Goal: Task Accomplishment & Management: Complete application form

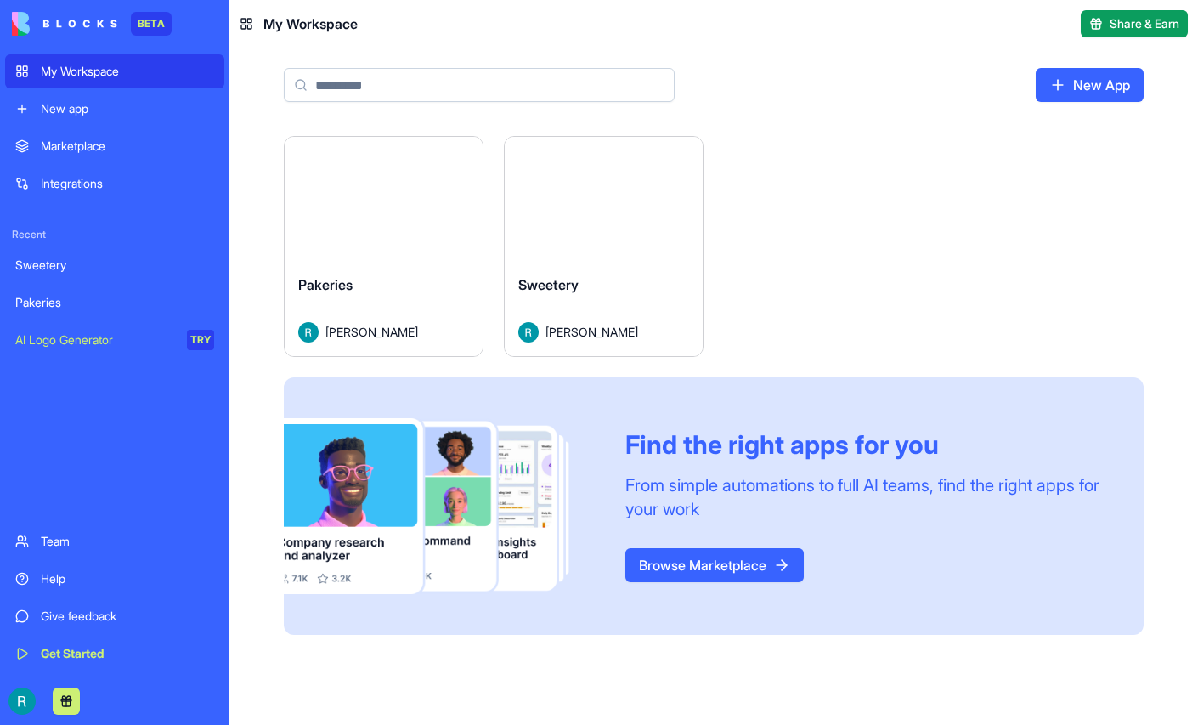
click at [668, 216] on button "Launch" at bounding box center [603, 199] width 127 height 34
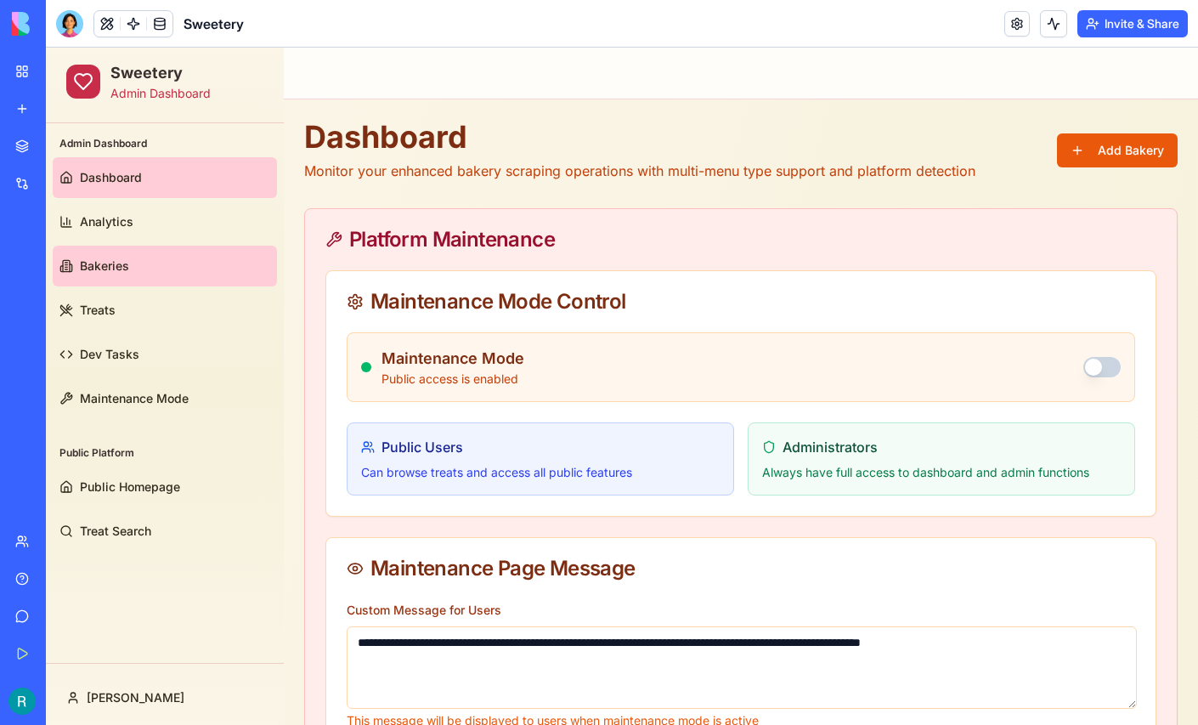
click at [122, 270] on span "Bakeries" at bounding box center [104, 265] width 49 height 17
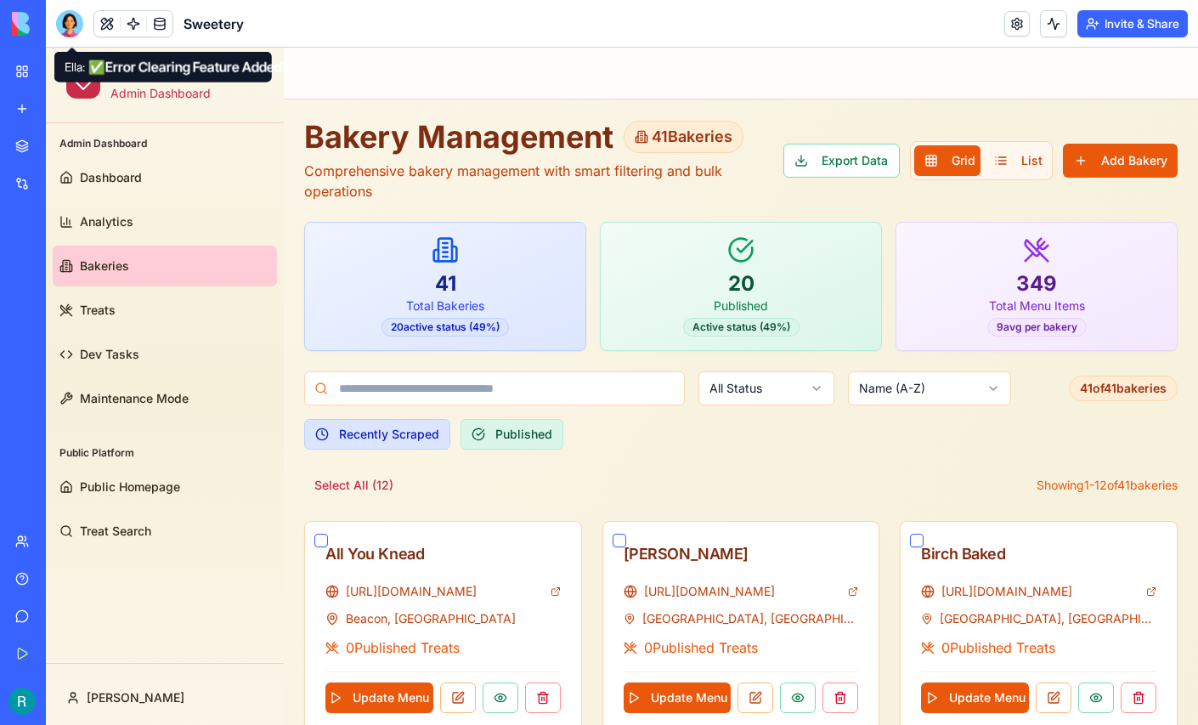
click at [70, 31] on div at bounding box center [69, 23] width 27 height 27
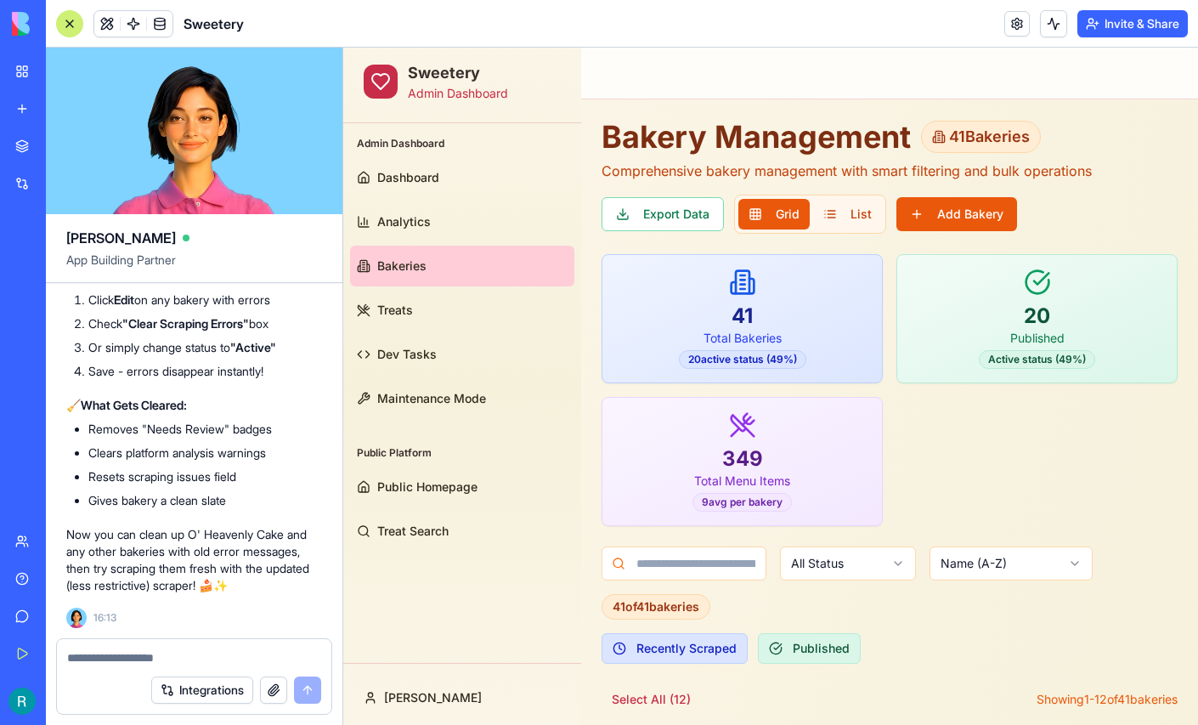
scroll to position [257841, 0]
click at [81, 25] on div at bounding box center [69, 23] width 27 height 27
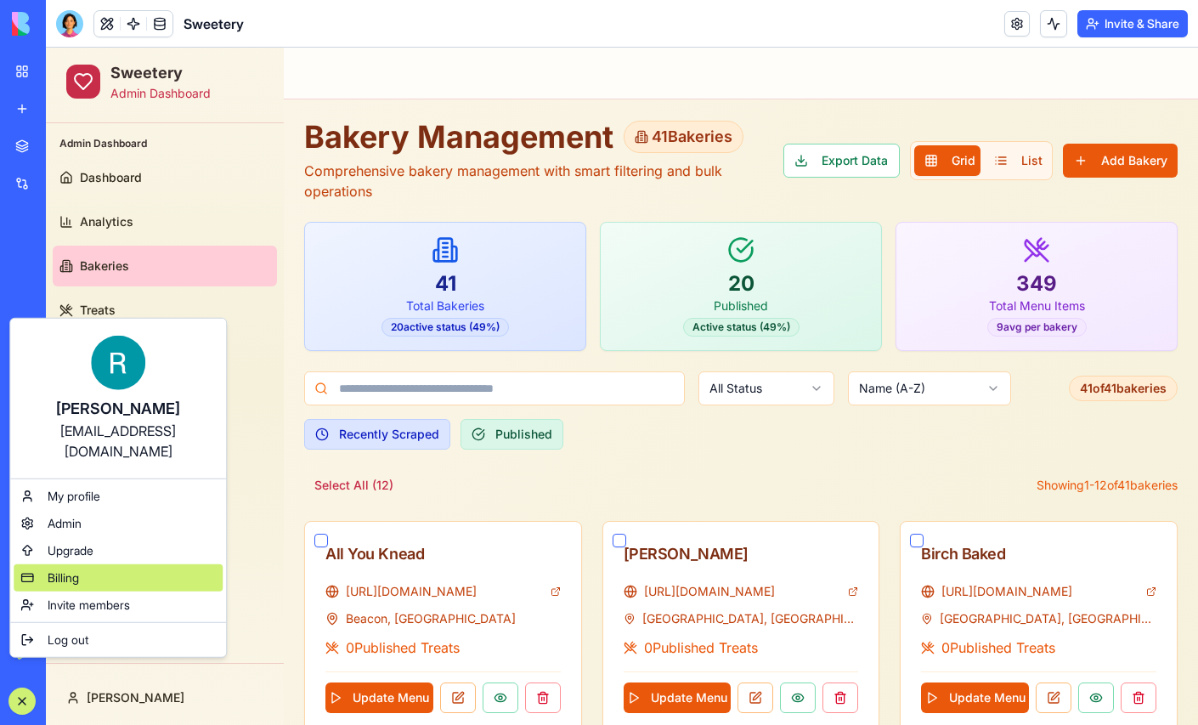
click at [106, 585] on div "Billing" at bounding box center [118, 577] width 209 height 27
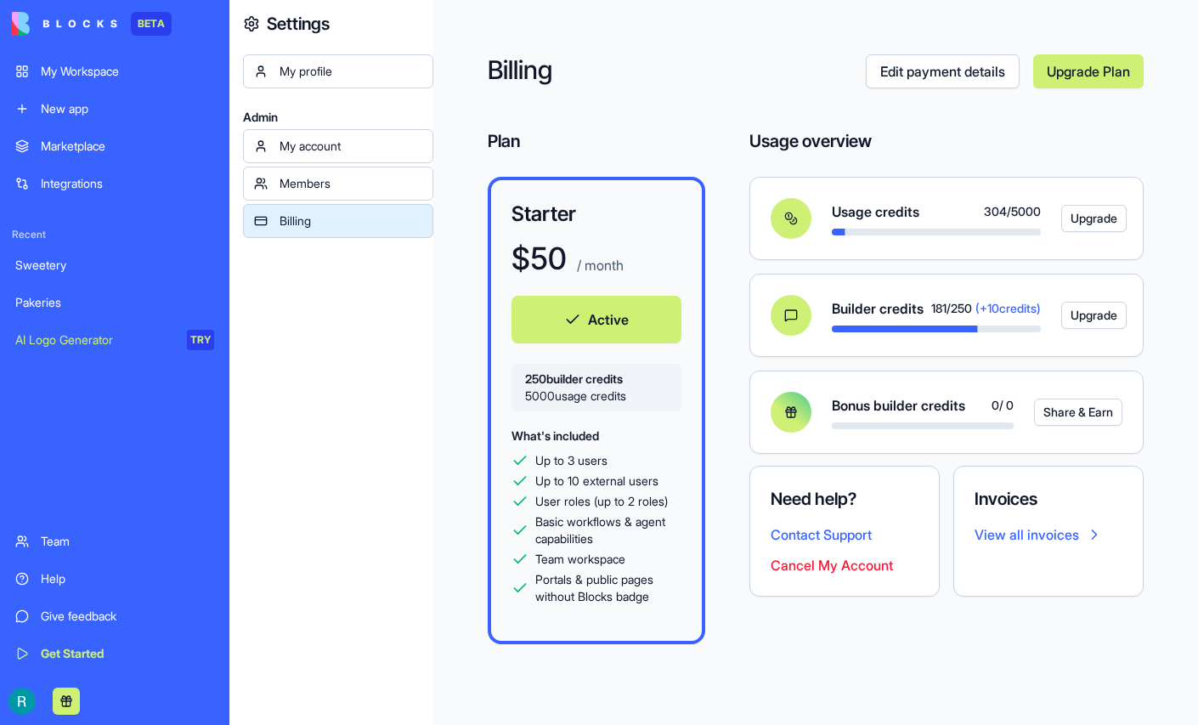
click at [92, 274] on div "Sweetery" at bounding box center [114, 265] width 199 height 17
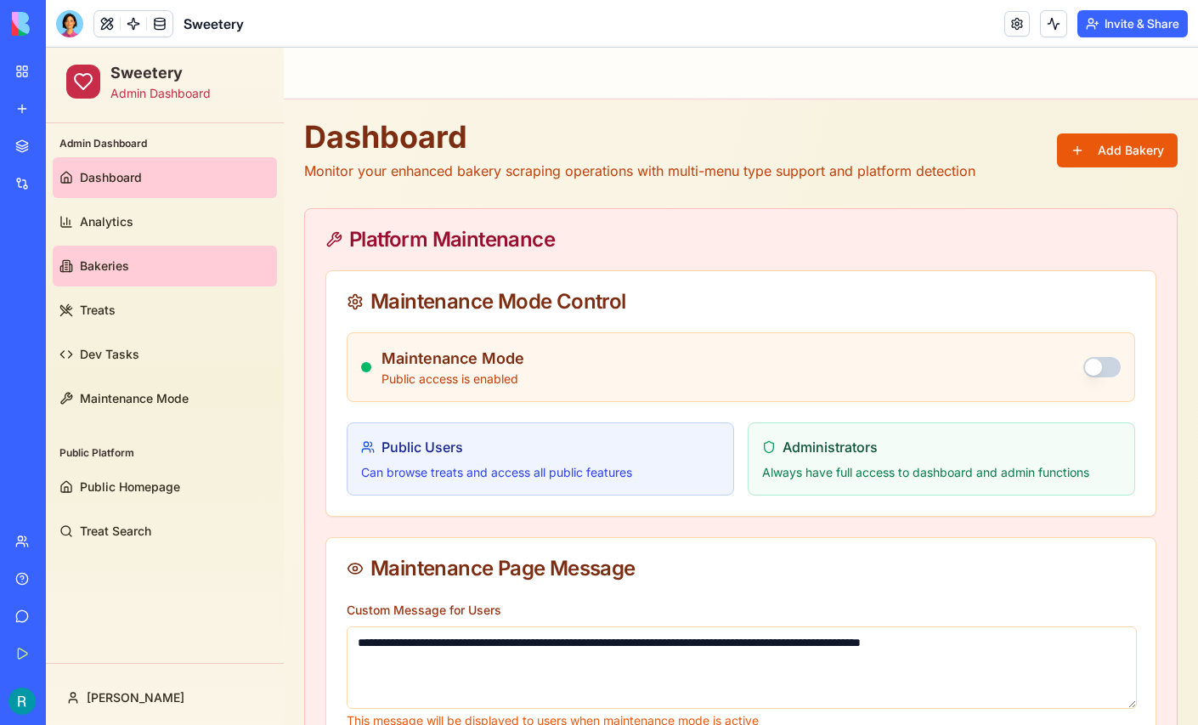
click at [129, 278] on link "Bakeries" at bounding box center [165, 265] width 224 height 41
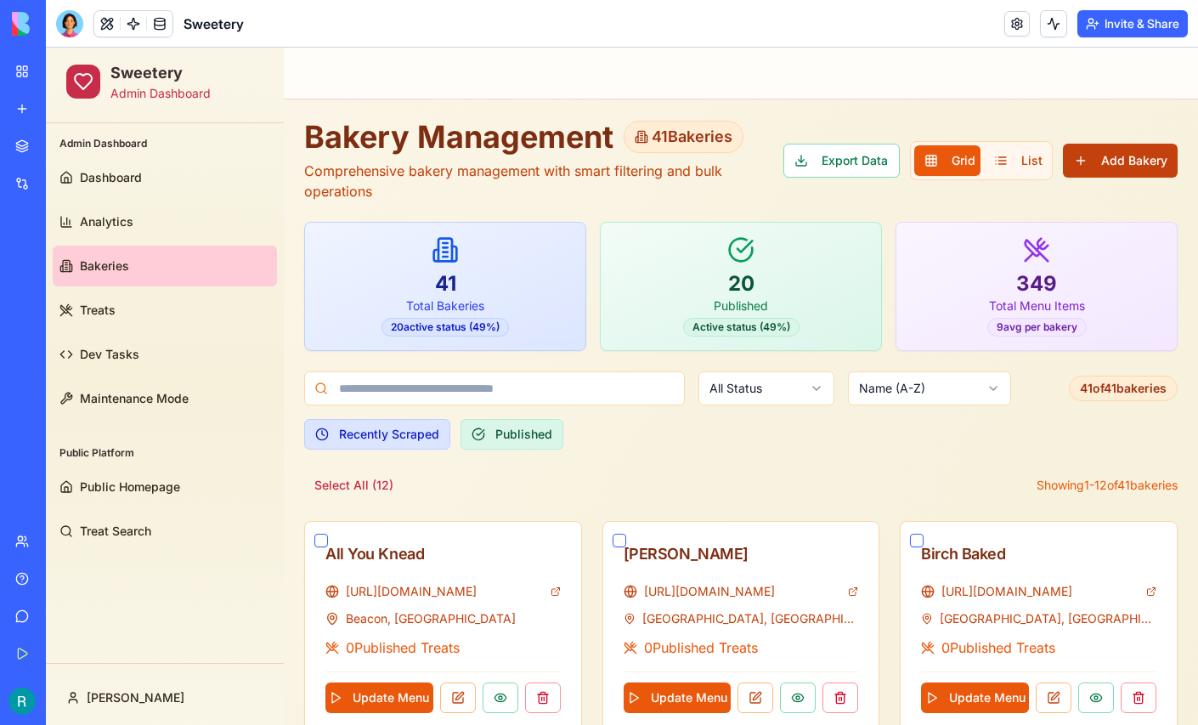
click at [1131, 163] on button "Add Bakery" at bounding box center [1120, 161] width 115 height 34
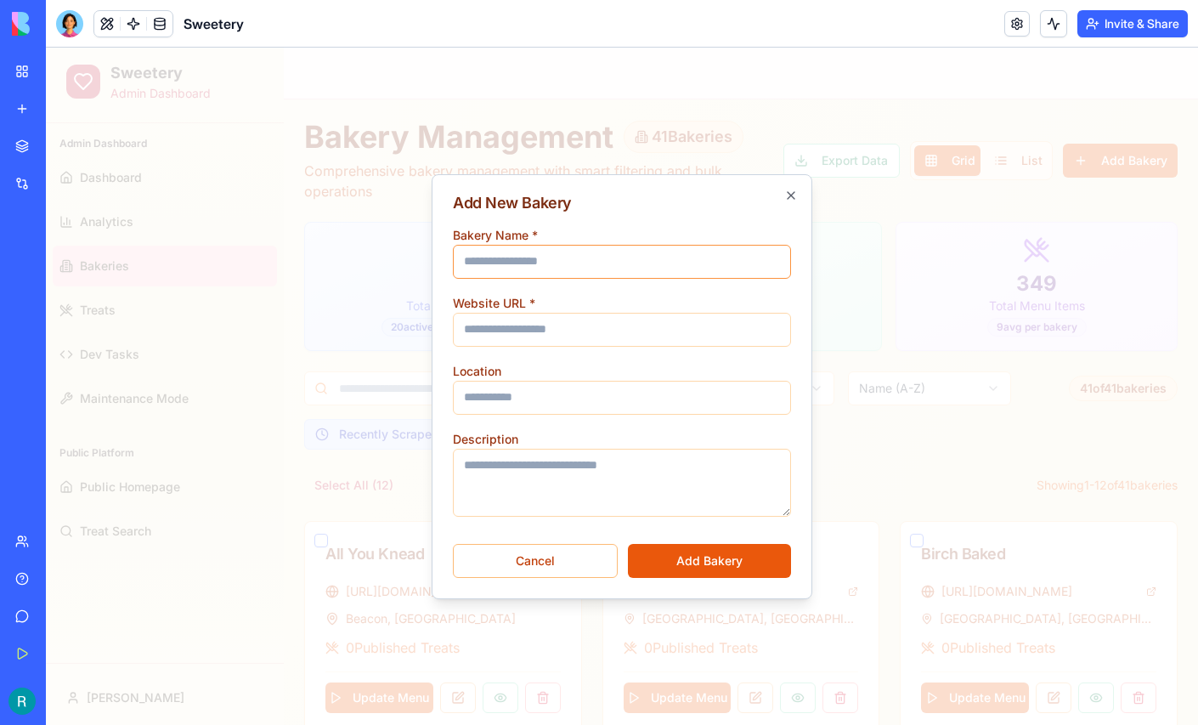
click at [586, 267] on input "Bakery Name *" at bounding box center [622, 262] width 338 height 34
type input "**********"
click at [531, 324] on input "Website URL *" at bounding box center [622, 330] width 338 height 34
paste input "**********"
type input "**********"
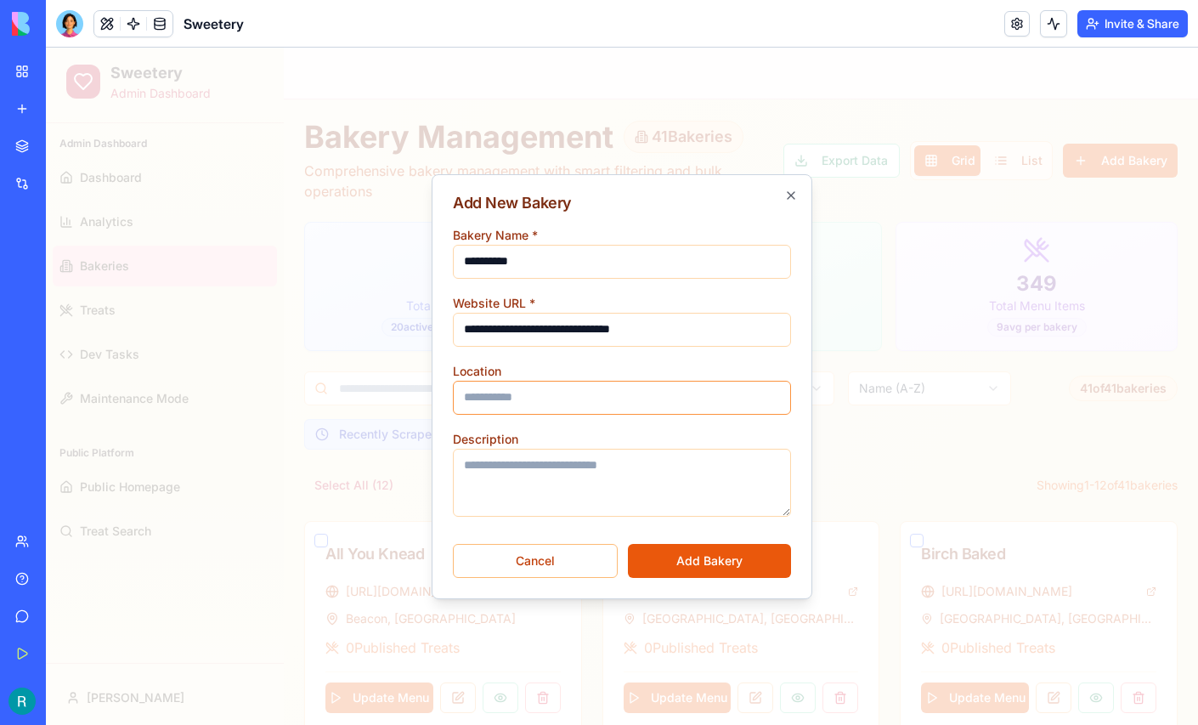
click at [514, 398] on input "Location" at bounding box center [622, 398] width 338 height 34
type input "**********"
click at [700, 567] on button "Add Bakery" at bounding box center [709, 561] width 163 height 34
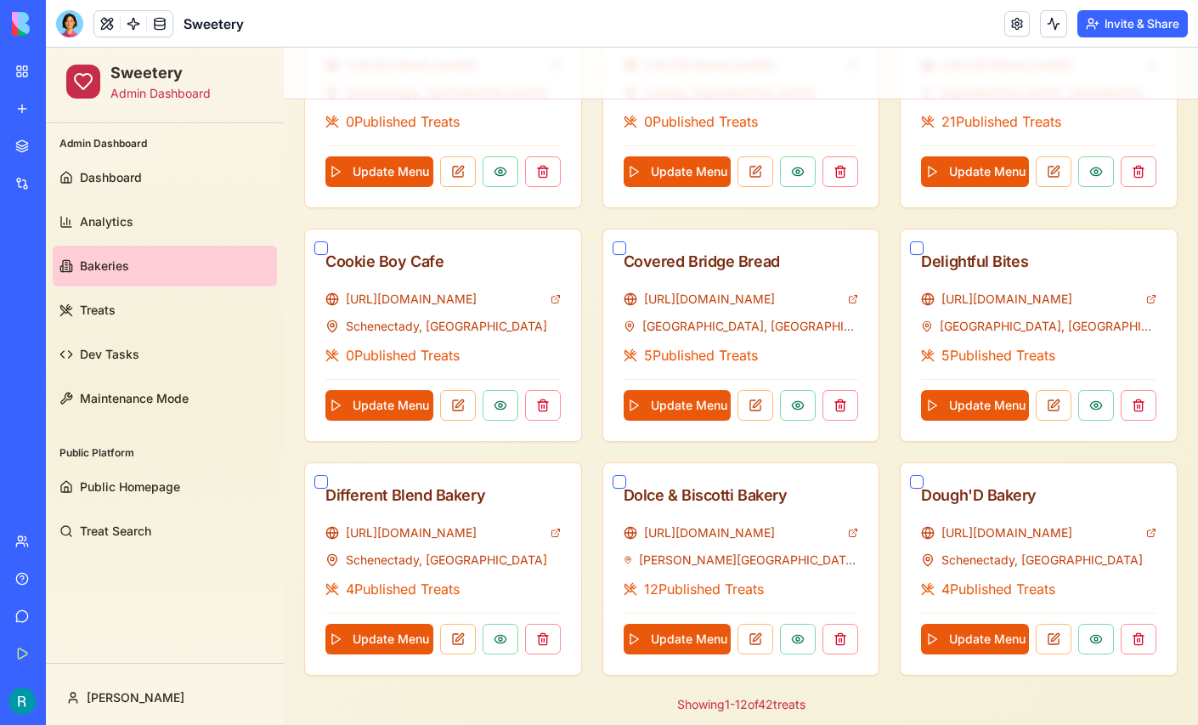
scroll to position [812, 0]
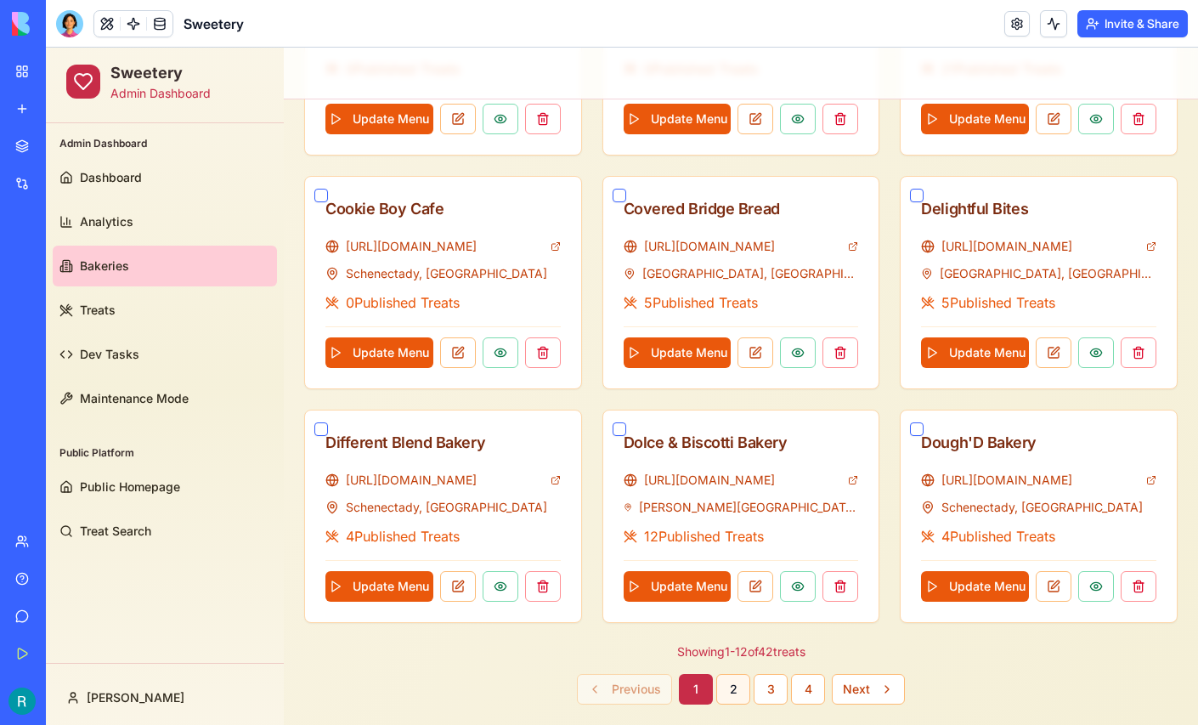
click at [734, 686] on button "2" at bounding box center [733, 689] width 34 height 31
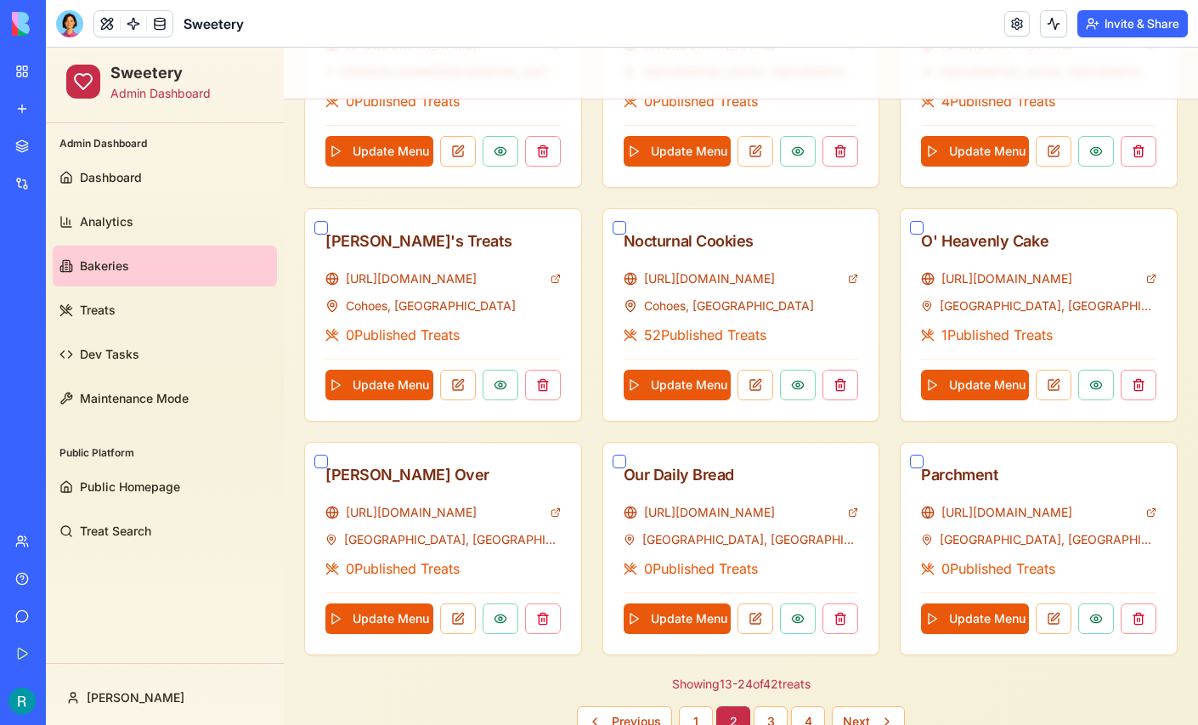
scroll to position [843, 0]
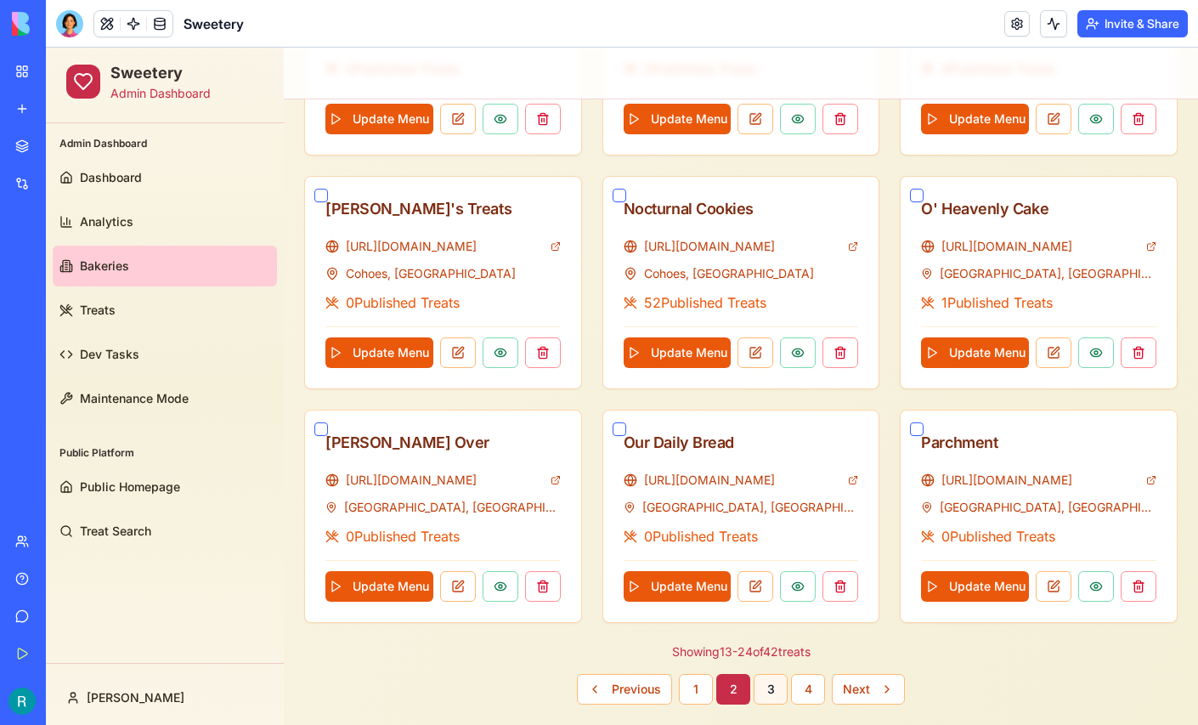
click at [762, 680] on button "3" at bounding box center [770, 689] width 34 height 31
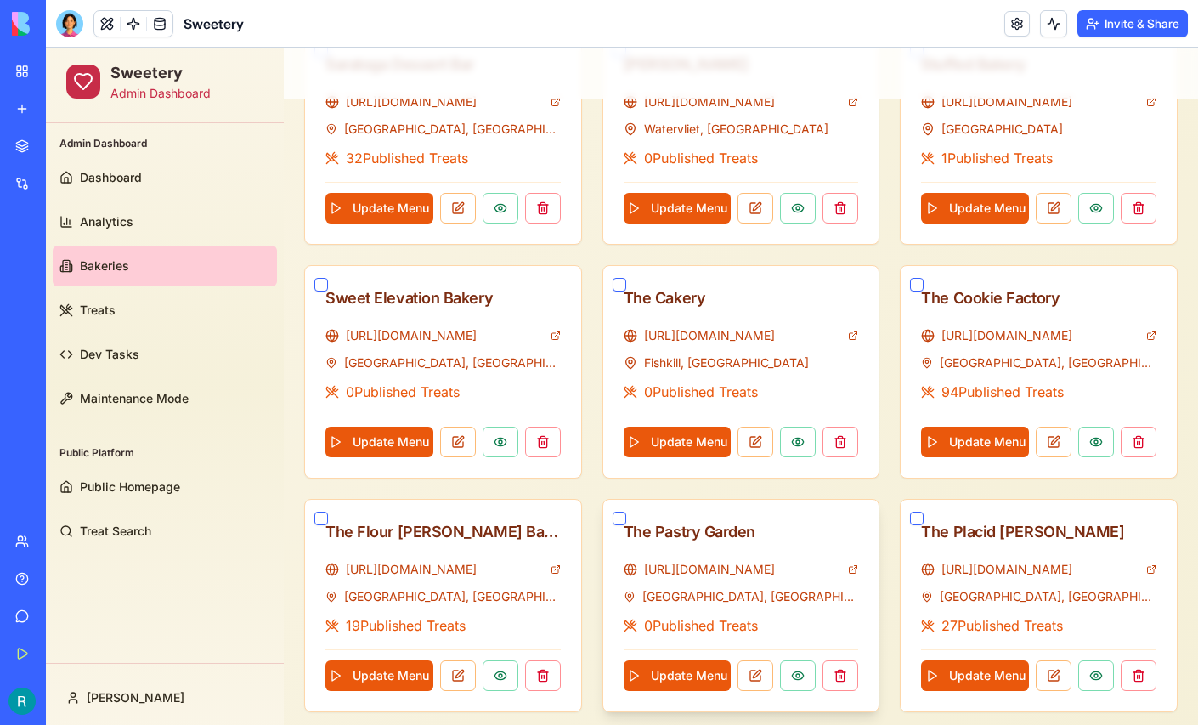
scroll to position [812, 0]
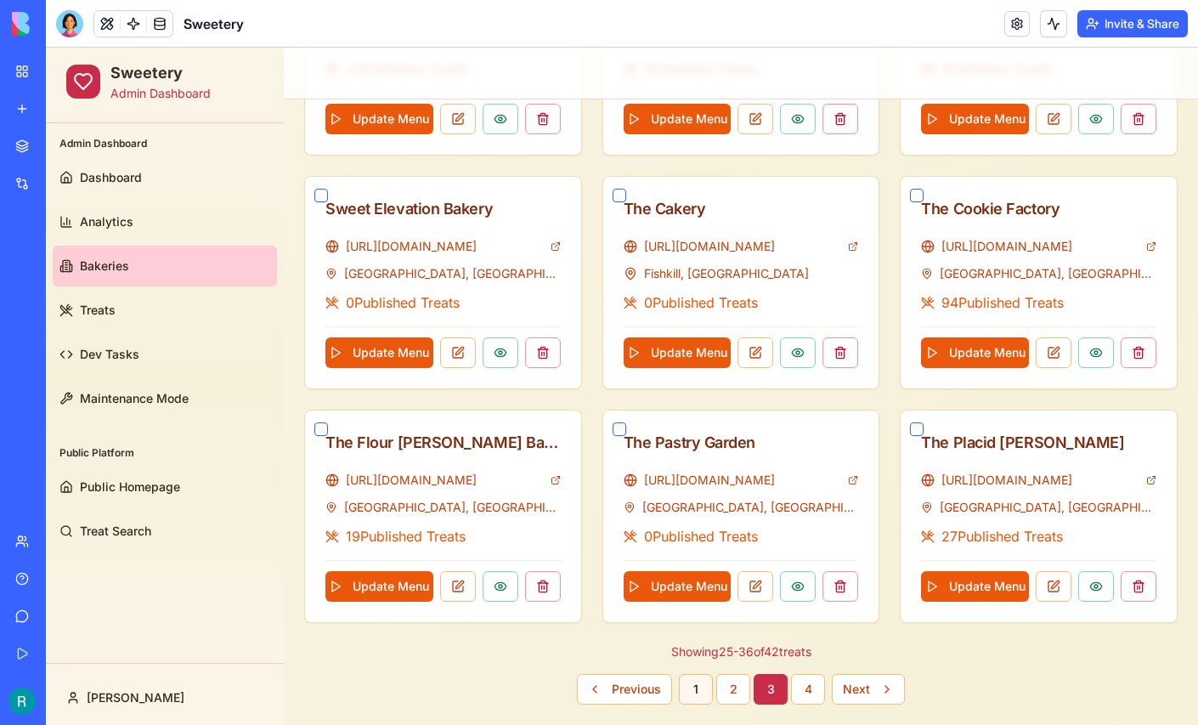
click at [686, 682] on button "1" at bounding box center [696, 689] width 34 height 31
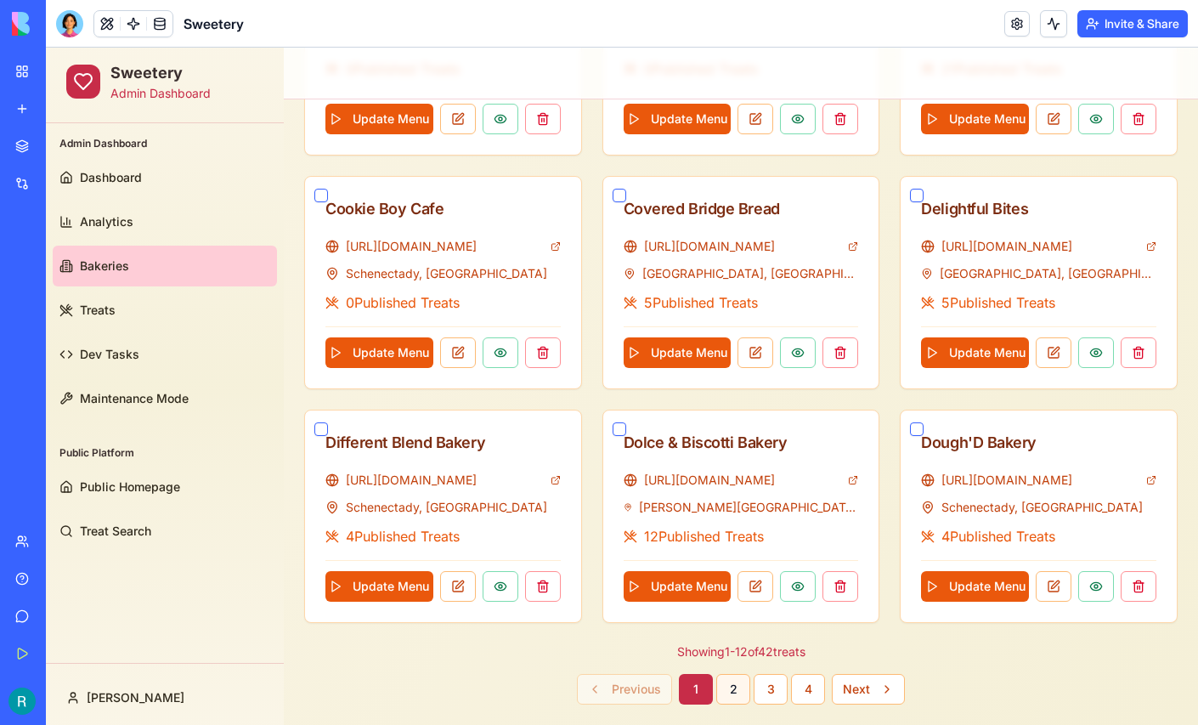
click at [730, 677] on button "2" at bounding box center [733, 689] width 34 height 31
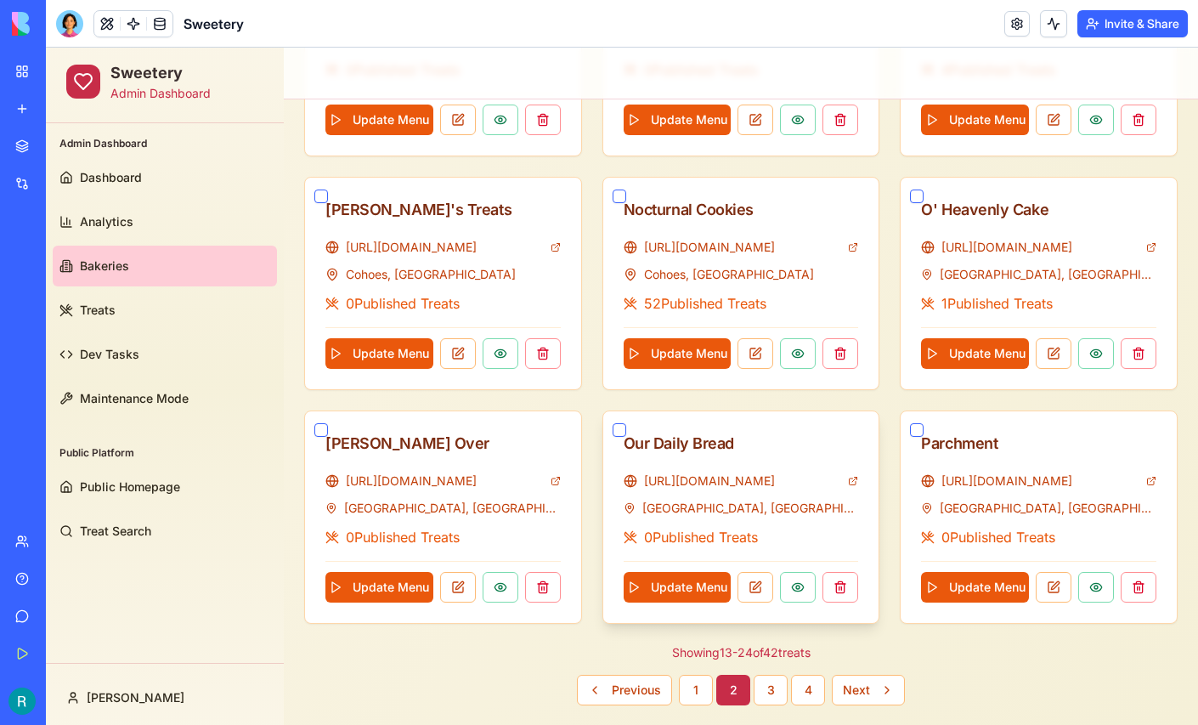
scroll to position [843, 0]
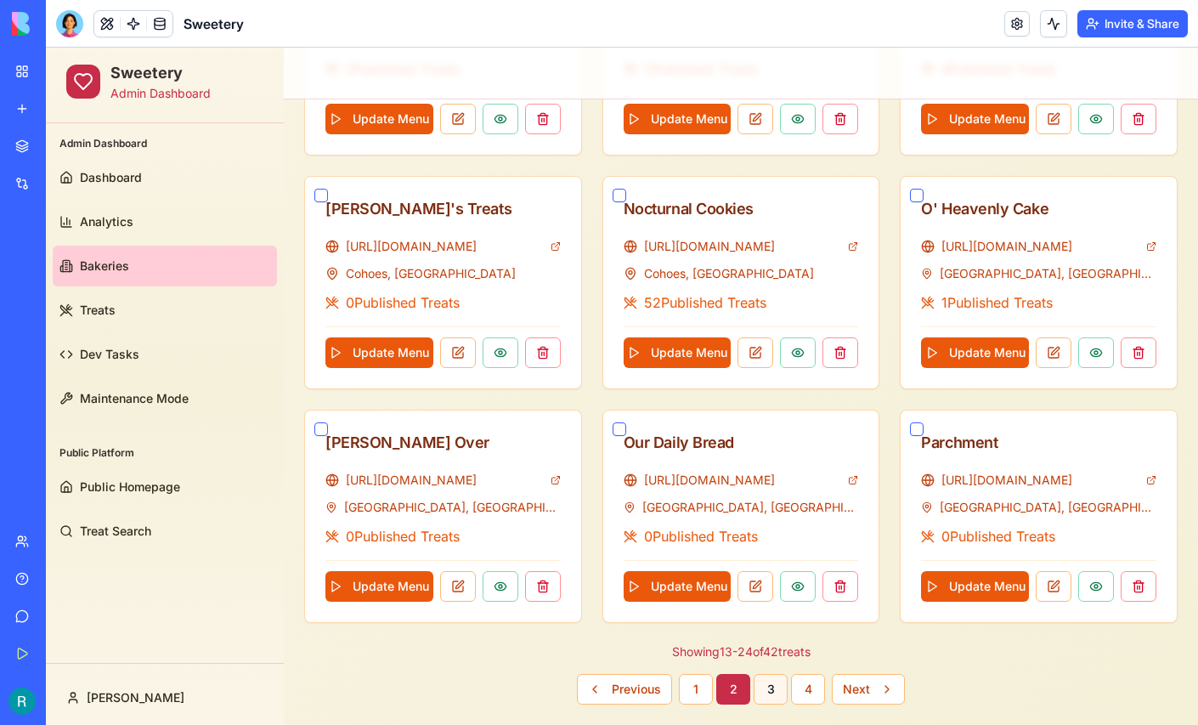
click at [772, 679] on button "3" at bounding box center [770, 689] width 34 height 31
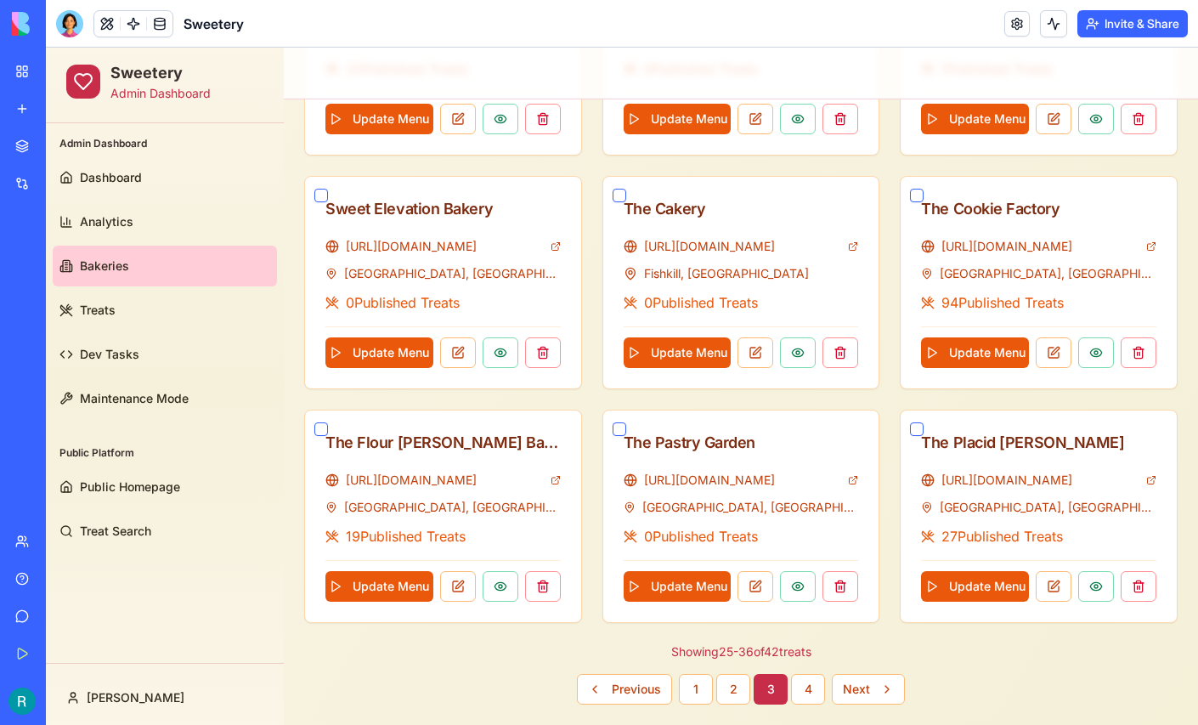
scroll to position [812, 0]
click at [691, 349] on button "Update Menu" at bounding box center [677, 352] width 108 height 31
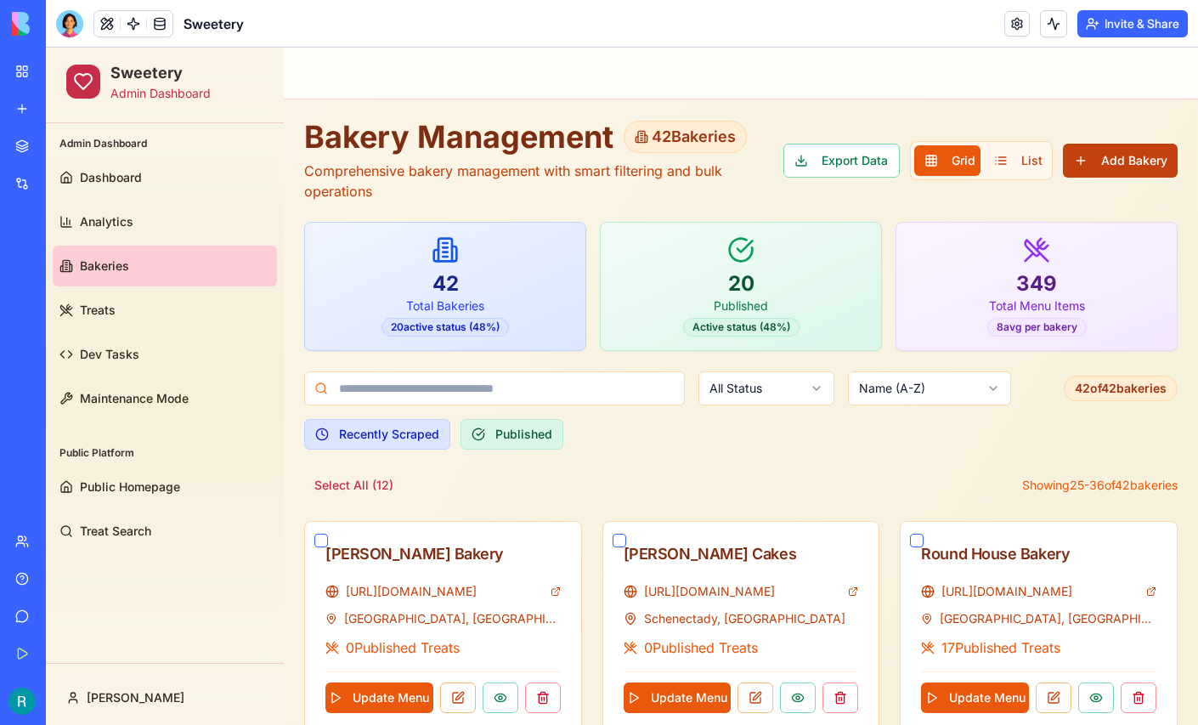
click at [1086, 157] on button "Add Bakery" at bounding box center [1120, 161] width 115 height 34
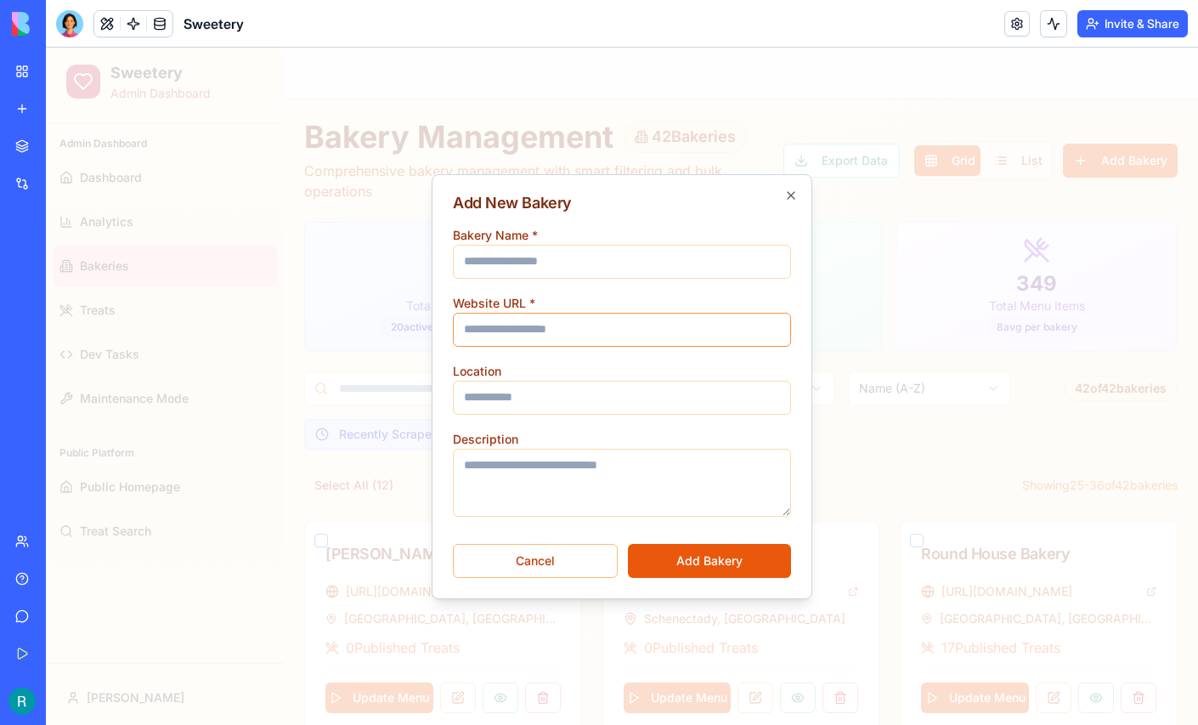
click at [569, 322] on input "Website URL *" at bounding box center [622, 330] width 338 height 34
paste input "**********"
type input "**********"
click at [533, 255] on input "Bakery Name *" at bounding box center [622, 262] width 338 height 34
type input "**********"
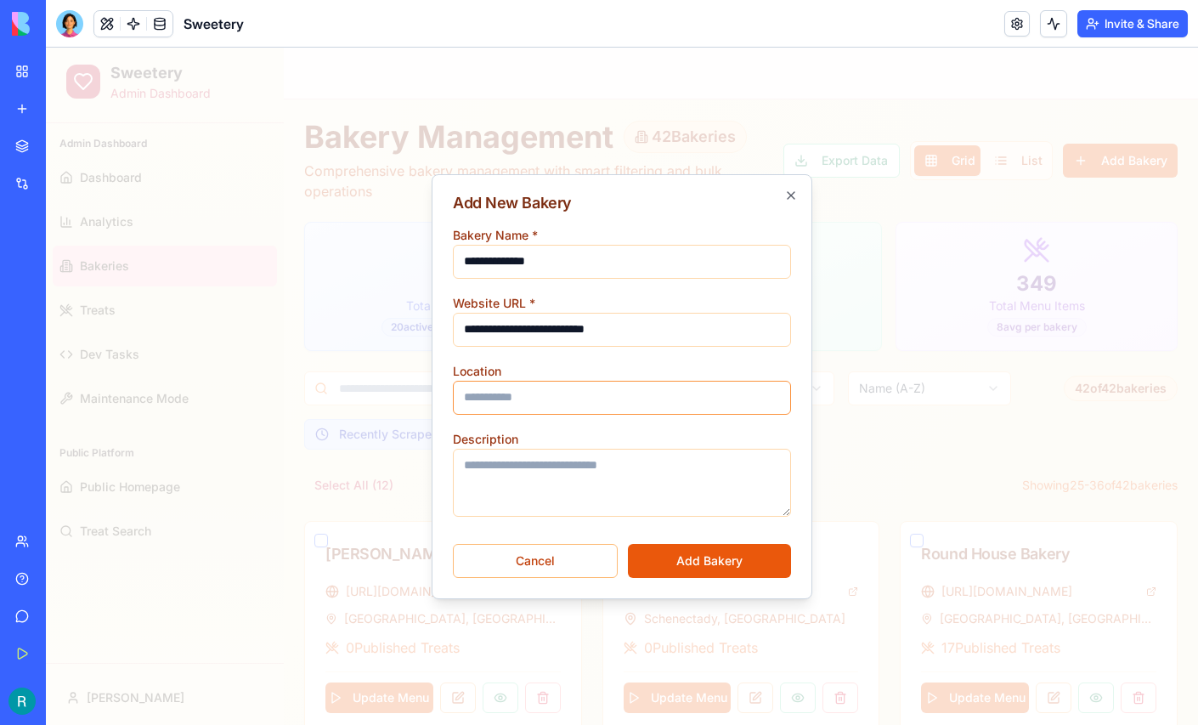
click at [538, 403] on input "Location" at bounding box center [622, 398] width 338 height 34
type input "**********"
click at [702, 551] on button "Add Bakery" at bounding box center [709, 561] width 163 height 34
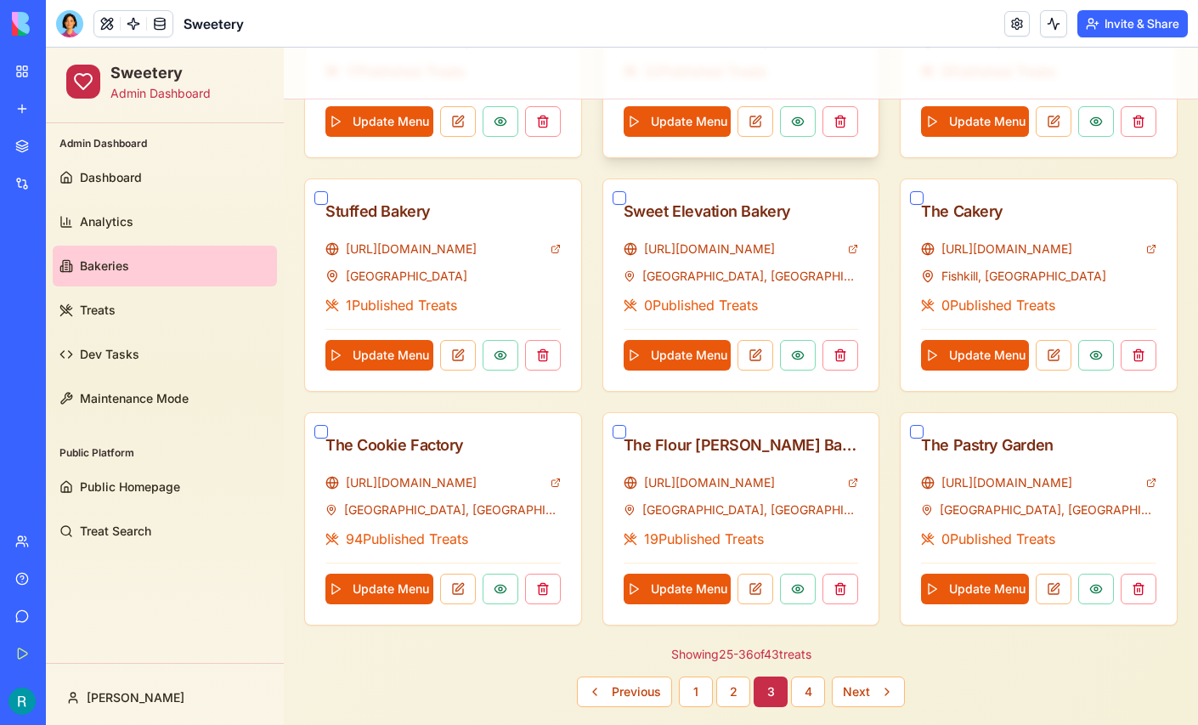
scroll to position [812, 0]
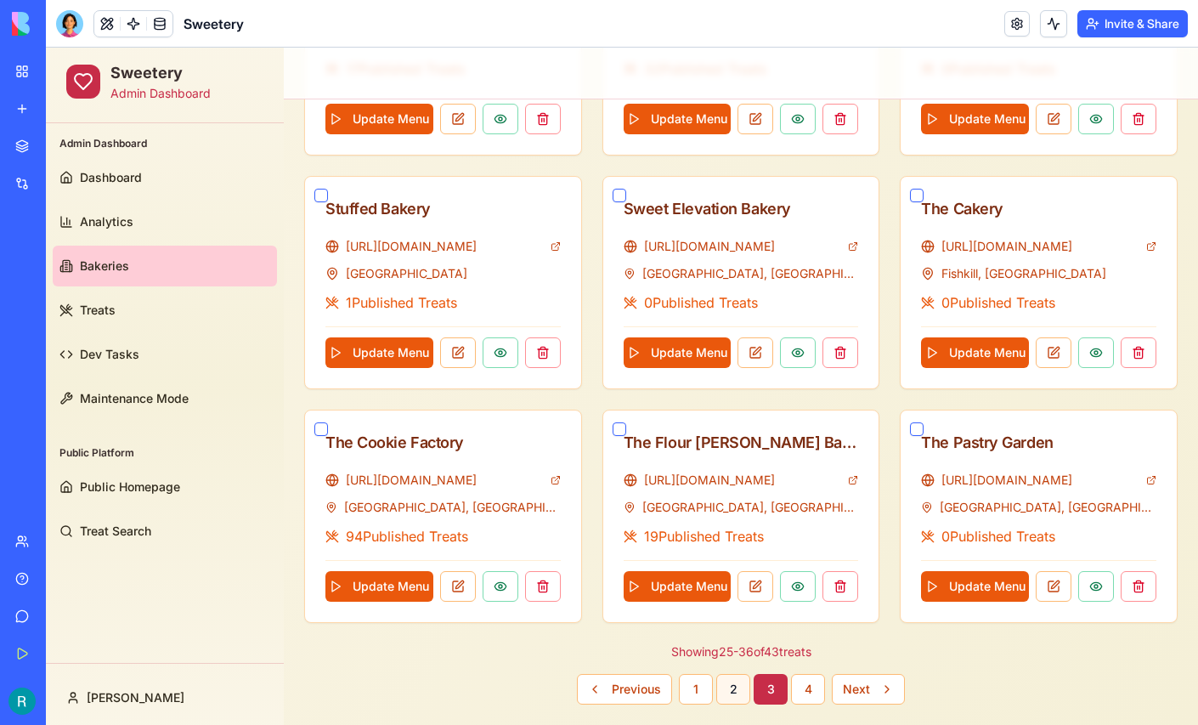
click at [736, 679] on button "2" at bounding box center [733, 689] width 34 height 31
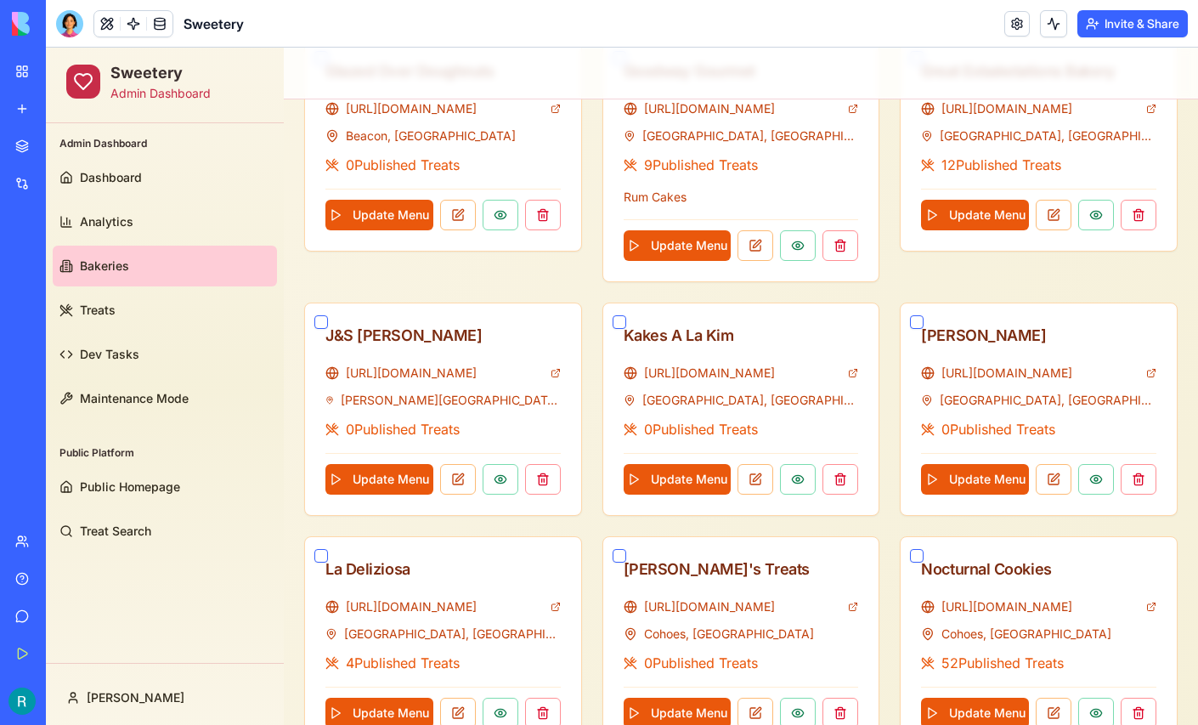
scroll to position [479, 0]
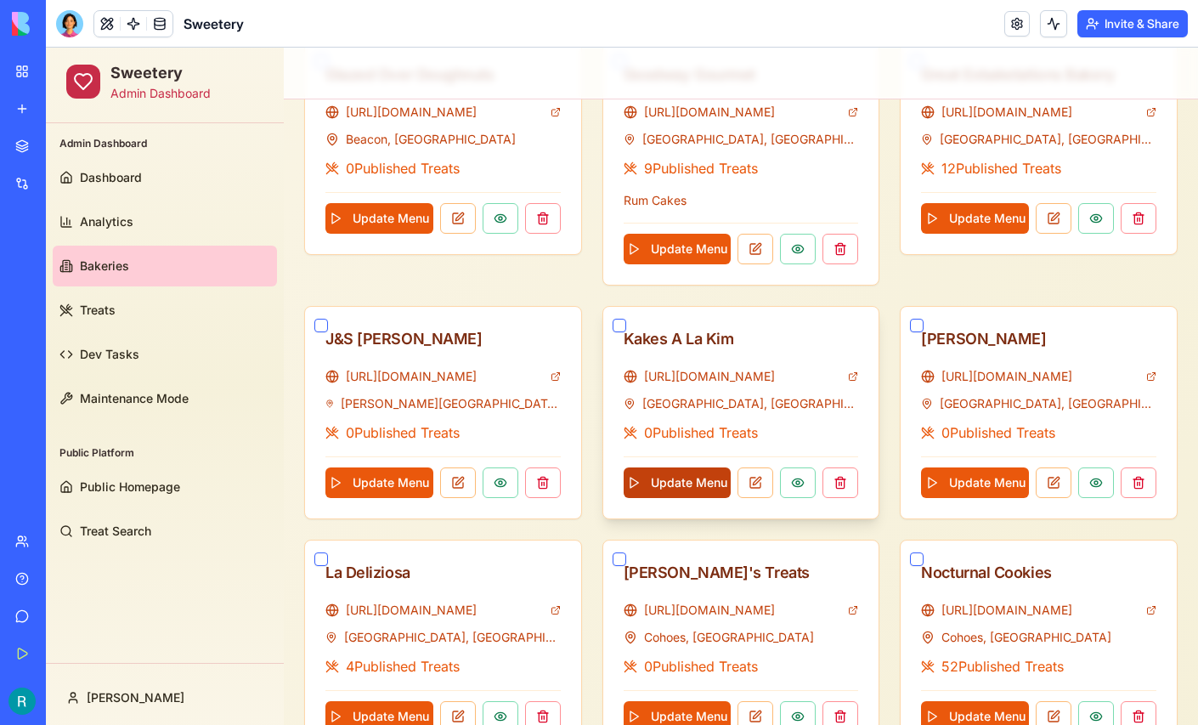
click at [689, 482] on button "Update Menu" at bounding box center [677, 482] width 108 height 31
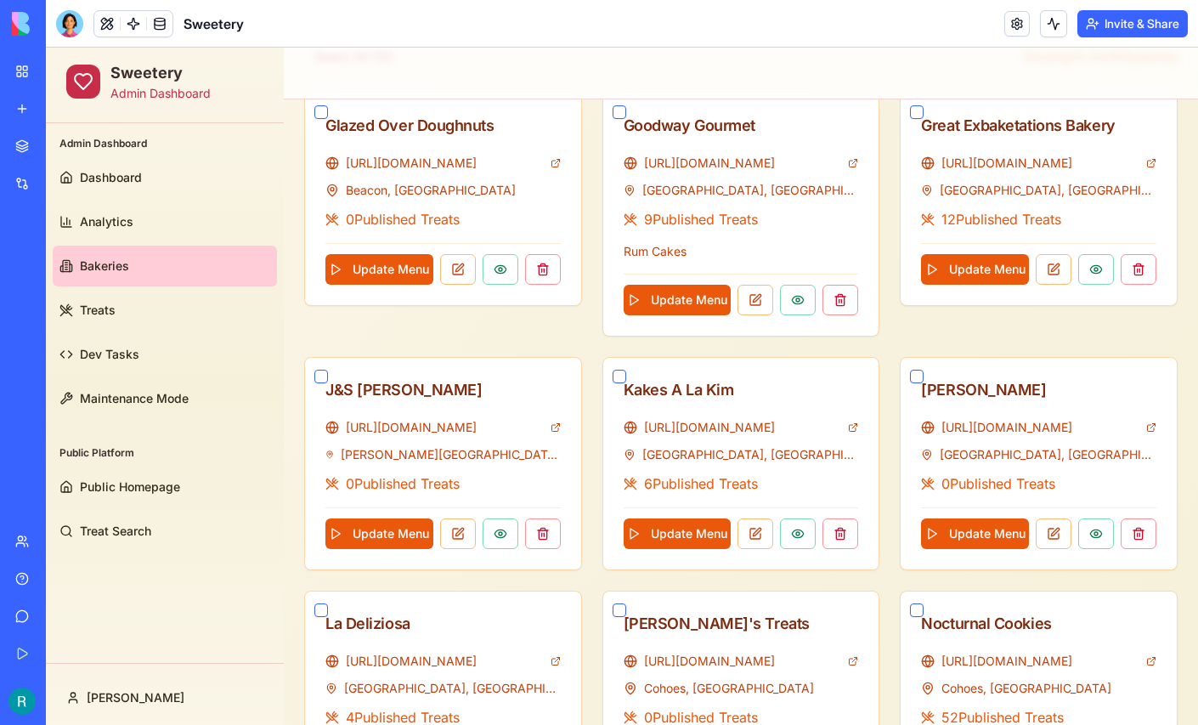
scroll to position [440, 0]
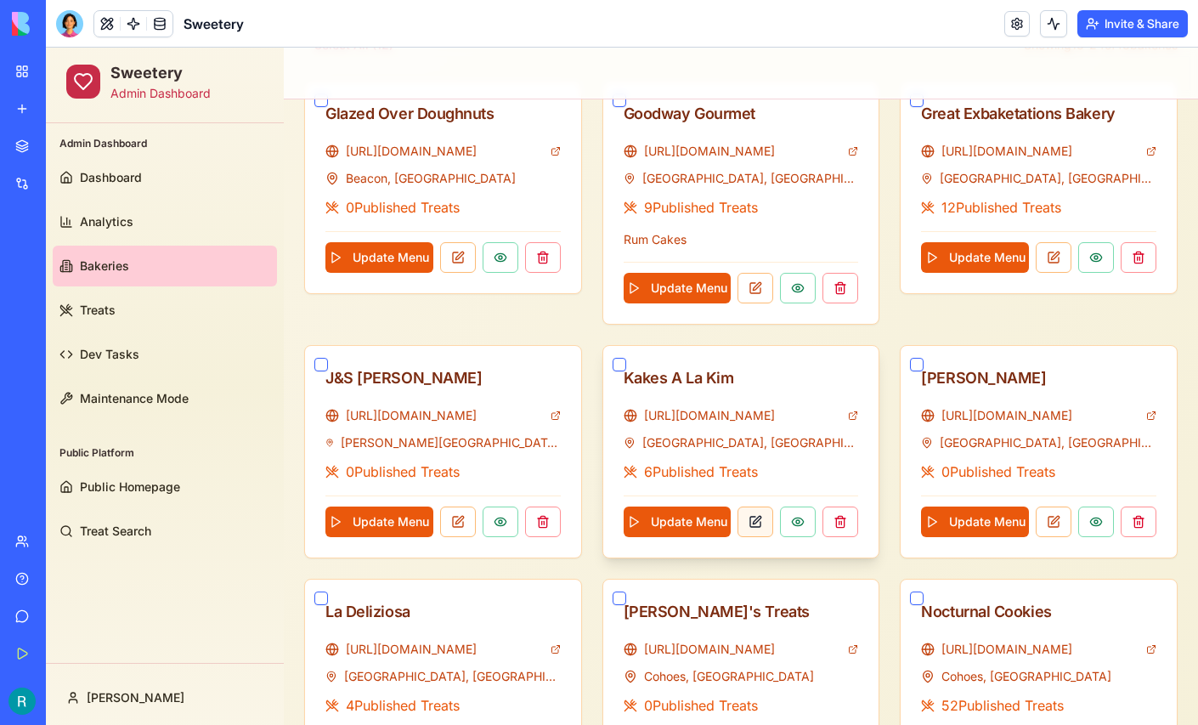
click at [758, 518] on button at bounding box center [755, 521] width 36 height 31
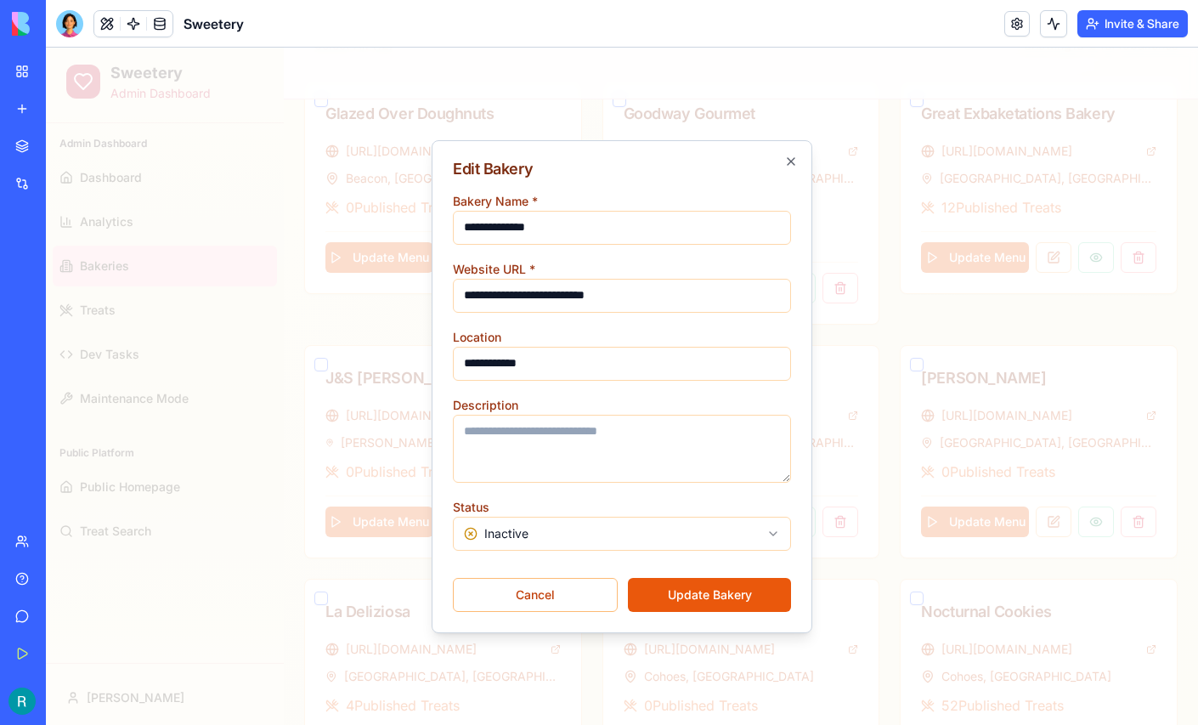
click at [662, 531] on body "Sweetery Admin Dashboard Admin Dashboard Dashboard Analytics Bakeries Treats De…" at bounding box center [622, 368] width 1152 height 1520
click at [708, 589] on button "Update Bakery" at bounding box center [709, 595] width 163 height 34
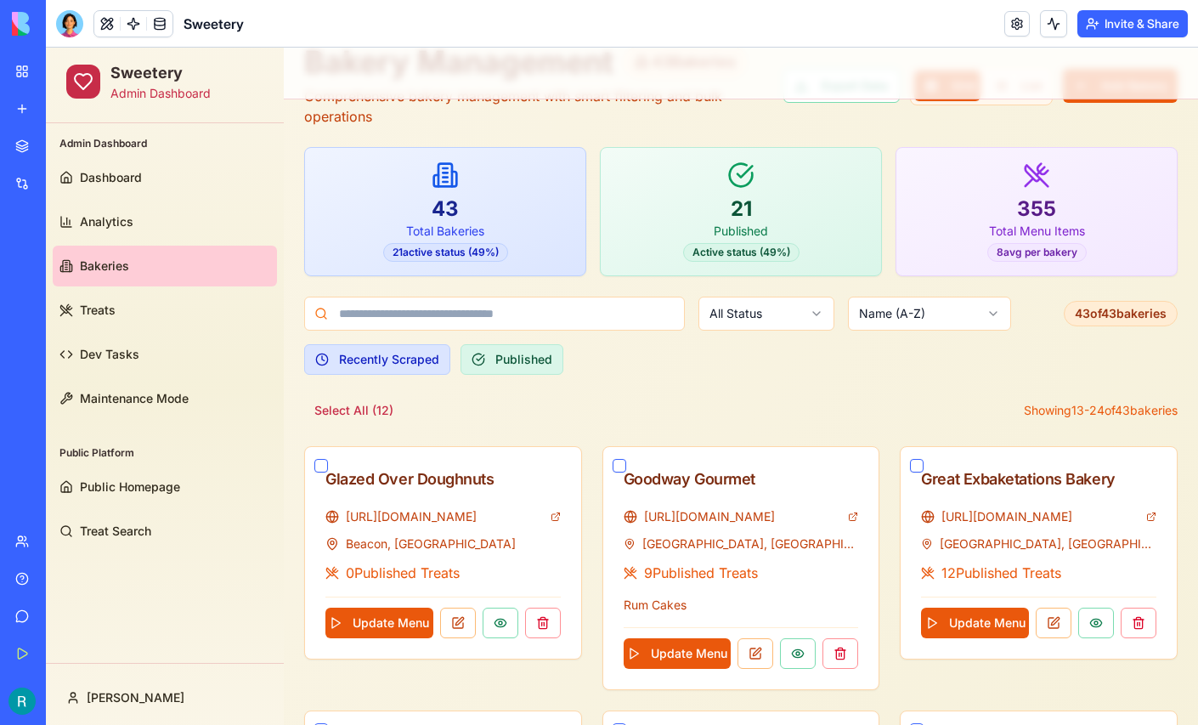
scroll to position [0, 0]
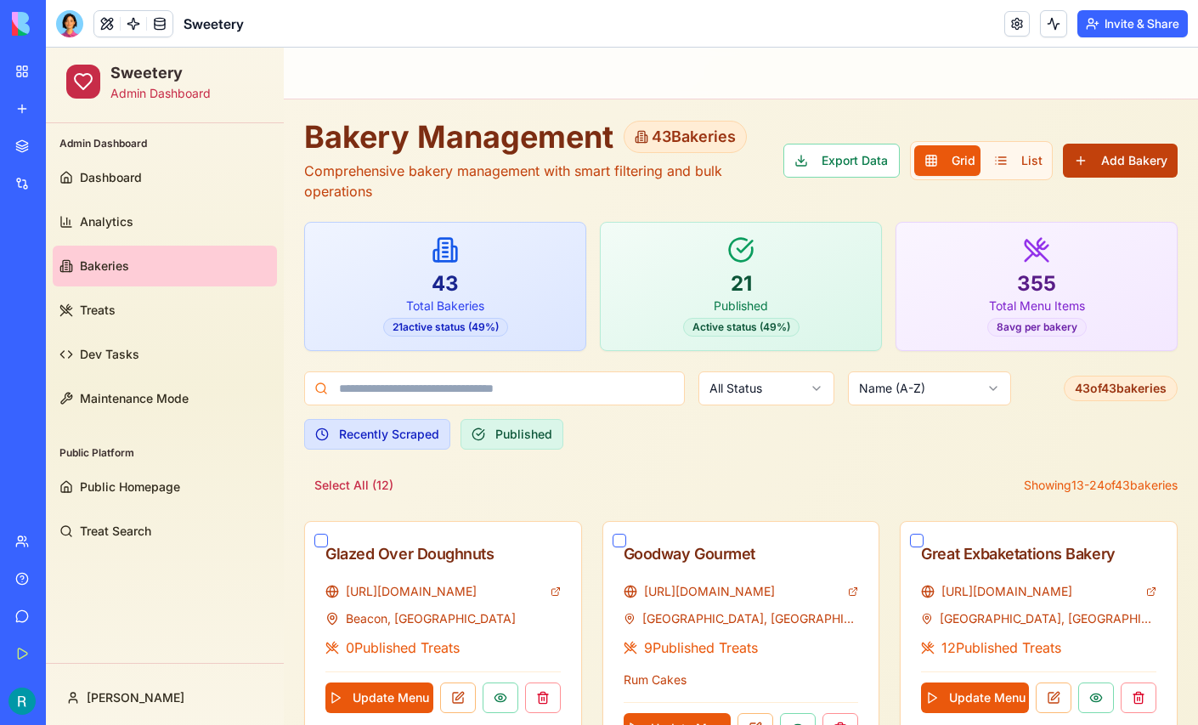
click at [1129, 168] on button "Add Bakery" at bounding box center [1120, 161] width 115 height 34
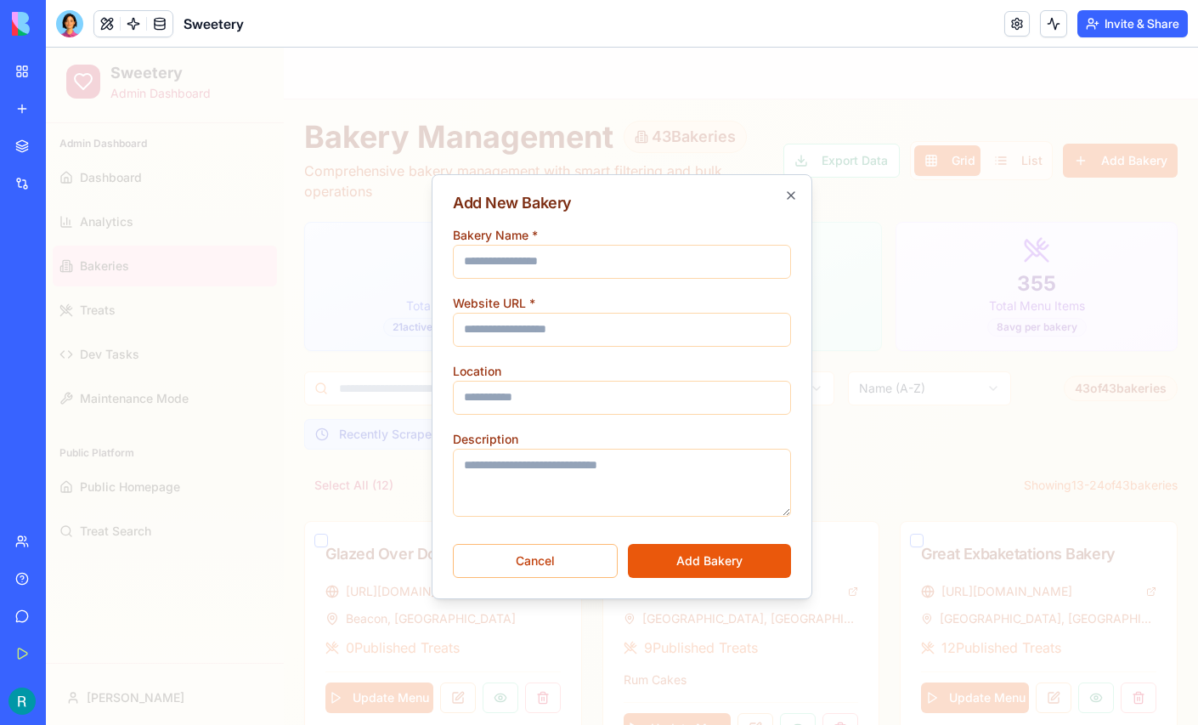
click at [589, 255] on input "Bakery Name *" at bounding box center [622, 262] width 338 height 34
type input "**********"
click at [497, 319] on input "Website URL *" at bounding box center [622, 330] width 338 height 34
paste input "**********"
type input "**********"
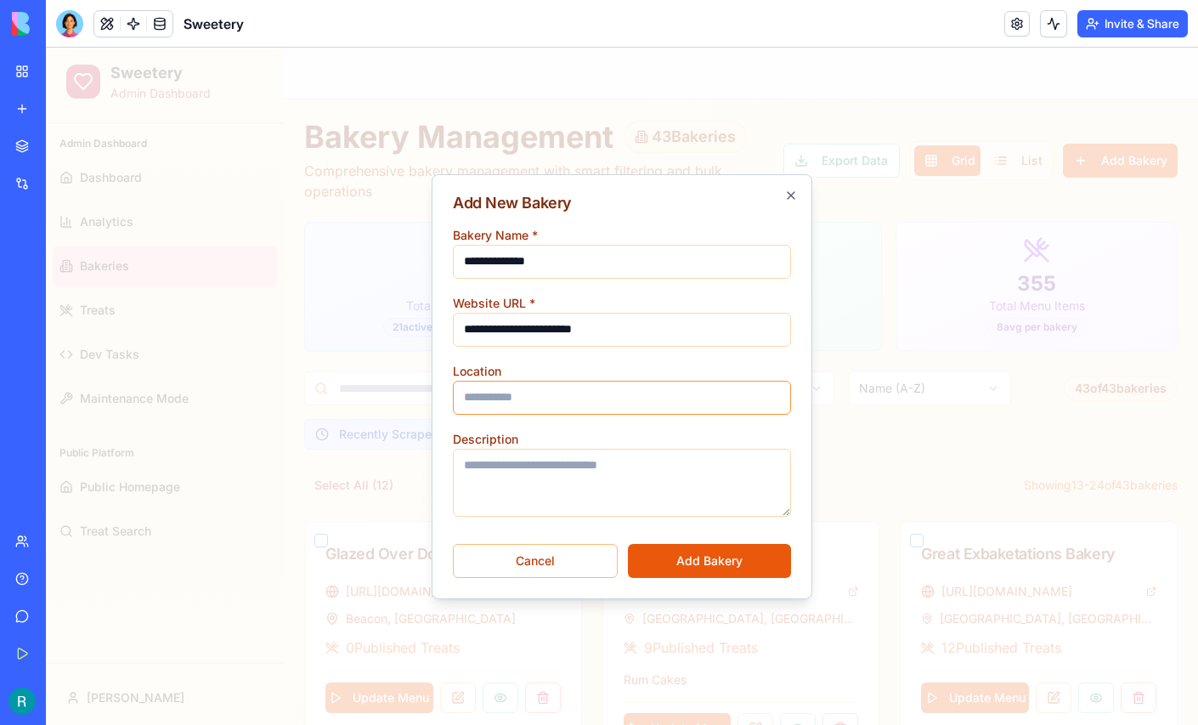
click at [539, 389] on input "Location" at bounding box center [622, 398] width 338 height 34
type input "**********"
click at [711, 556] on button "Add Bakery" at bounding box center [709, 561] width 163 height 34
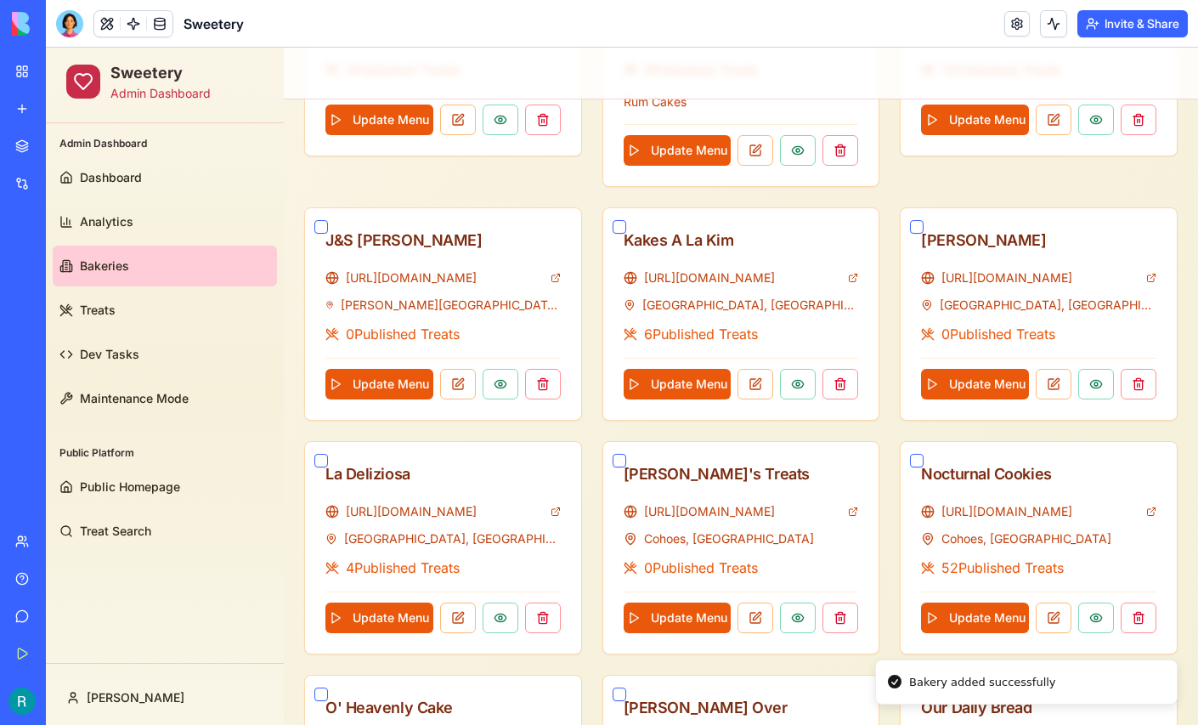
scroll to position [843, 0]
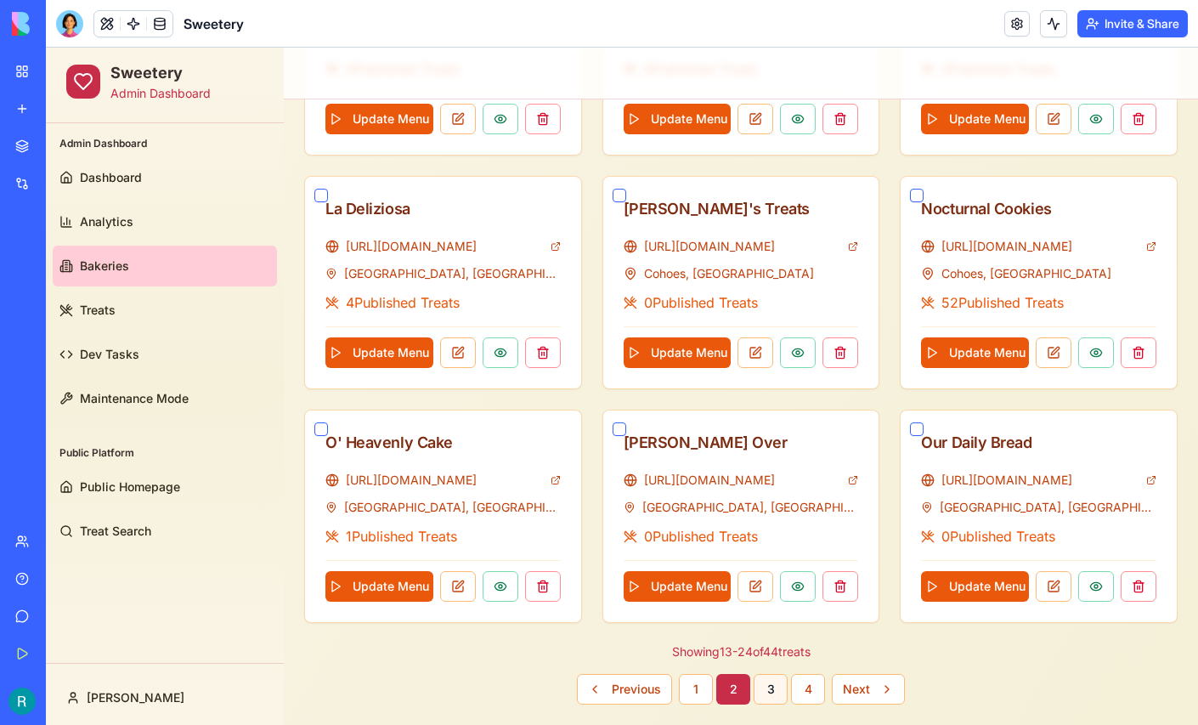
click at [776, 680] on button "3" at bounding box center [770, 689] width 34 height 31
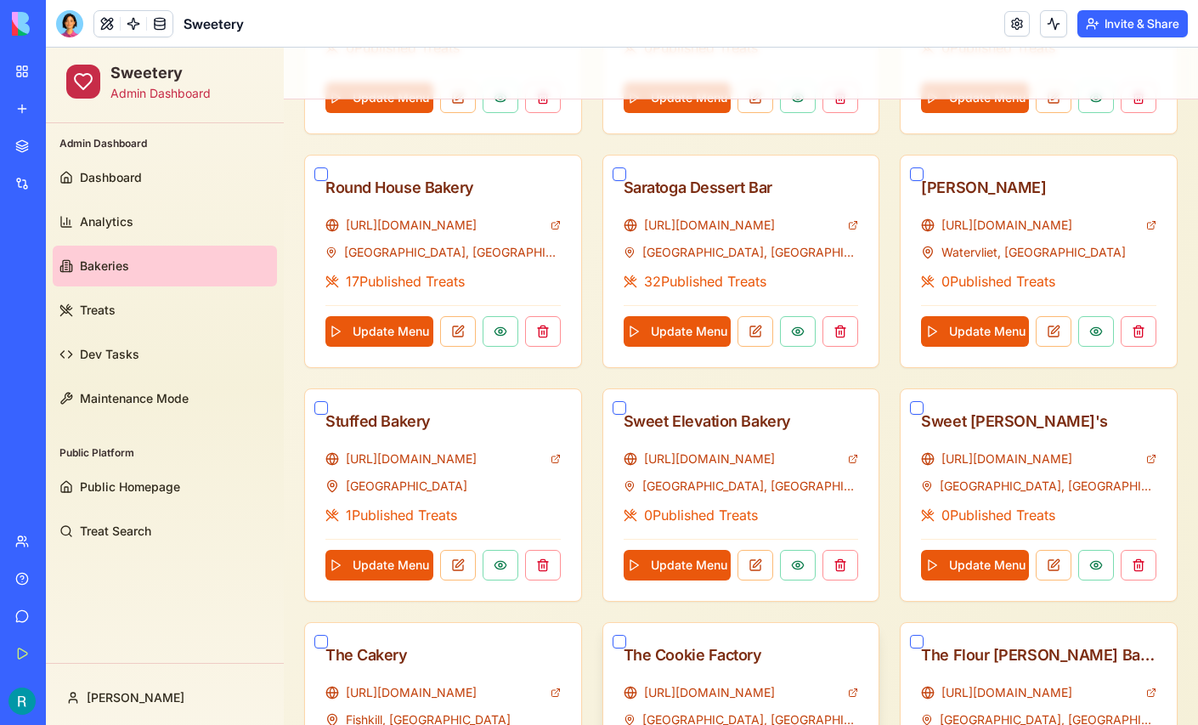
scroll to position [600, 0]
click at [962, 557] on button "Update Menu" at bounding box center [975, 565] width 108 height 31
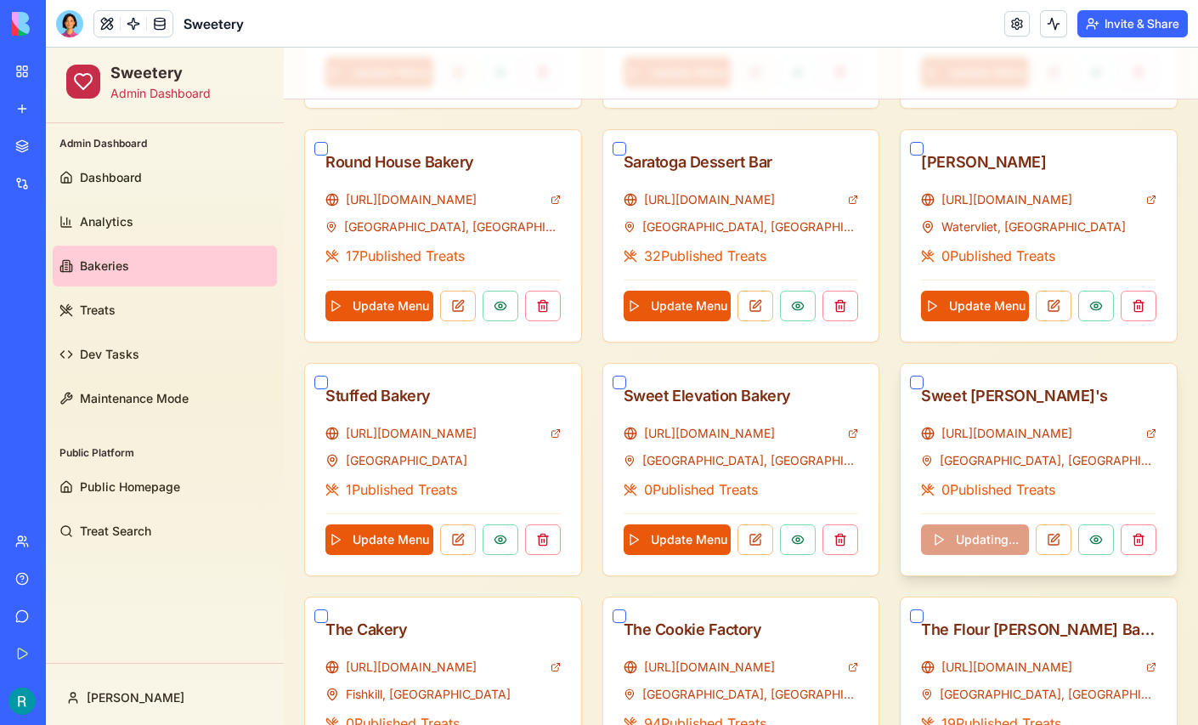
scroll to position [625, 0]
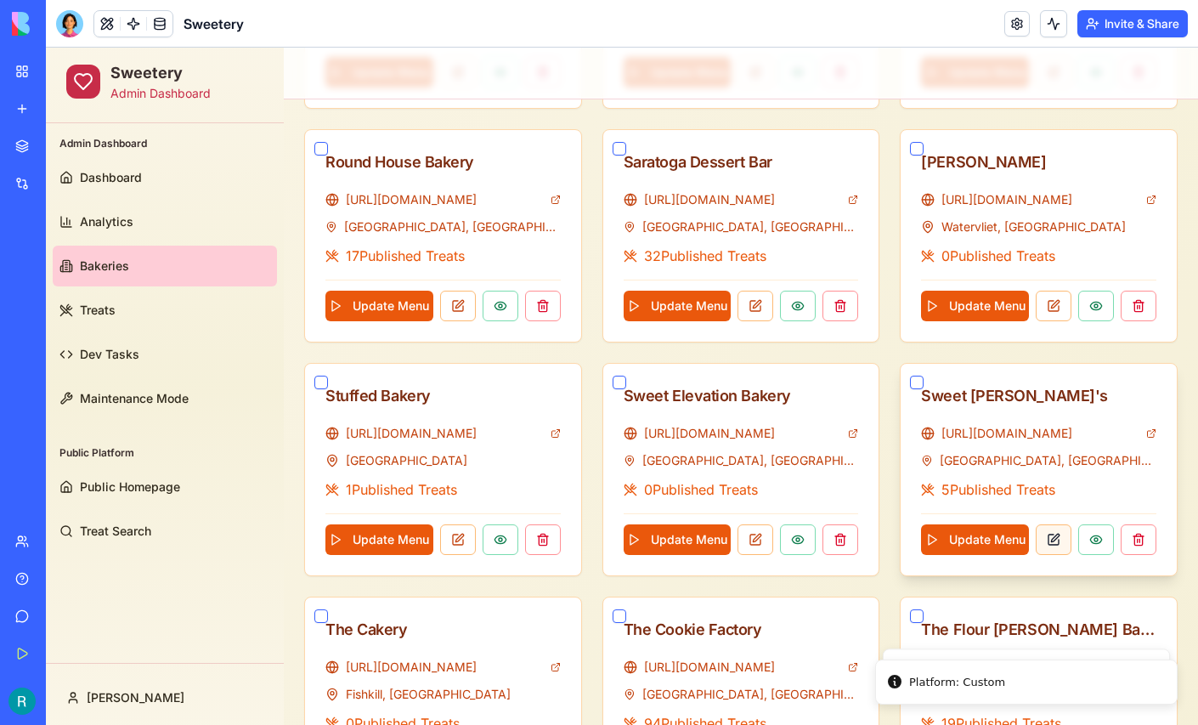
click at [1062, 542] on button at bounding box center [1053, 539] width 36 height 31
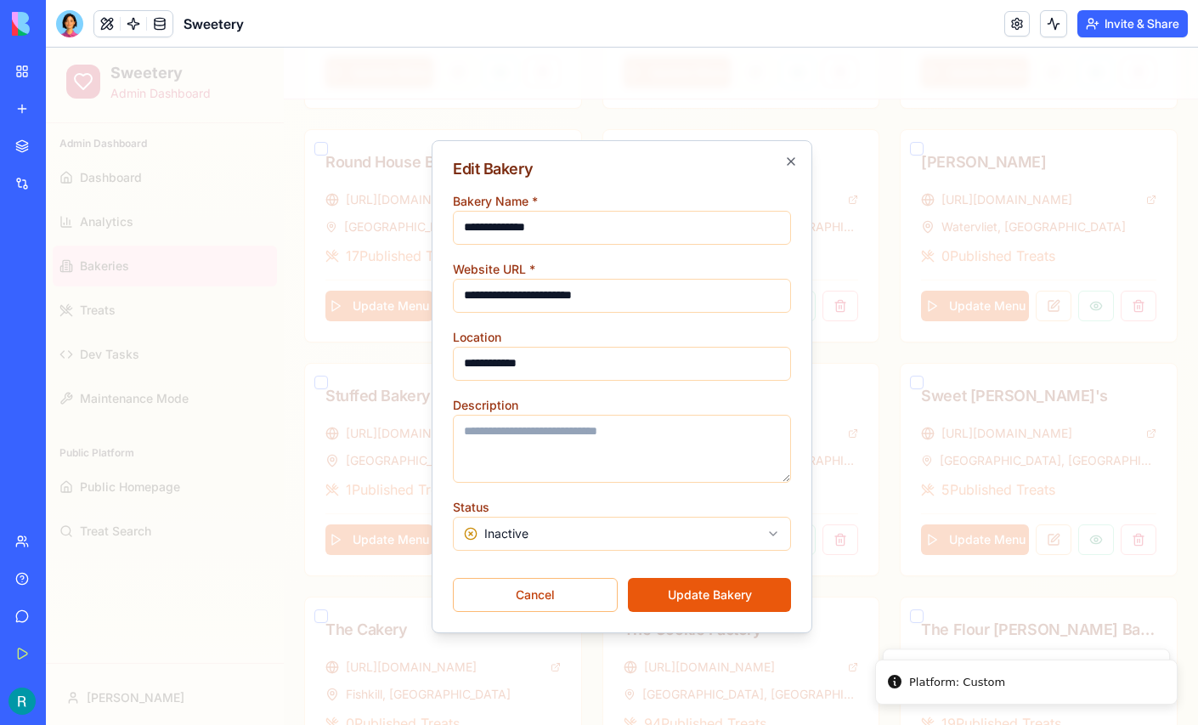
click at [676, 533] on body "Sweetery Admin Dashboard Admin Dashboard Dashboard Analytics Bakeries Treats De…" at bounding box center [622, 166] width 1152 height 1489
click at [702, 584] on button "Update Bakery" at bounding box center [709, 595] width 163 height 34
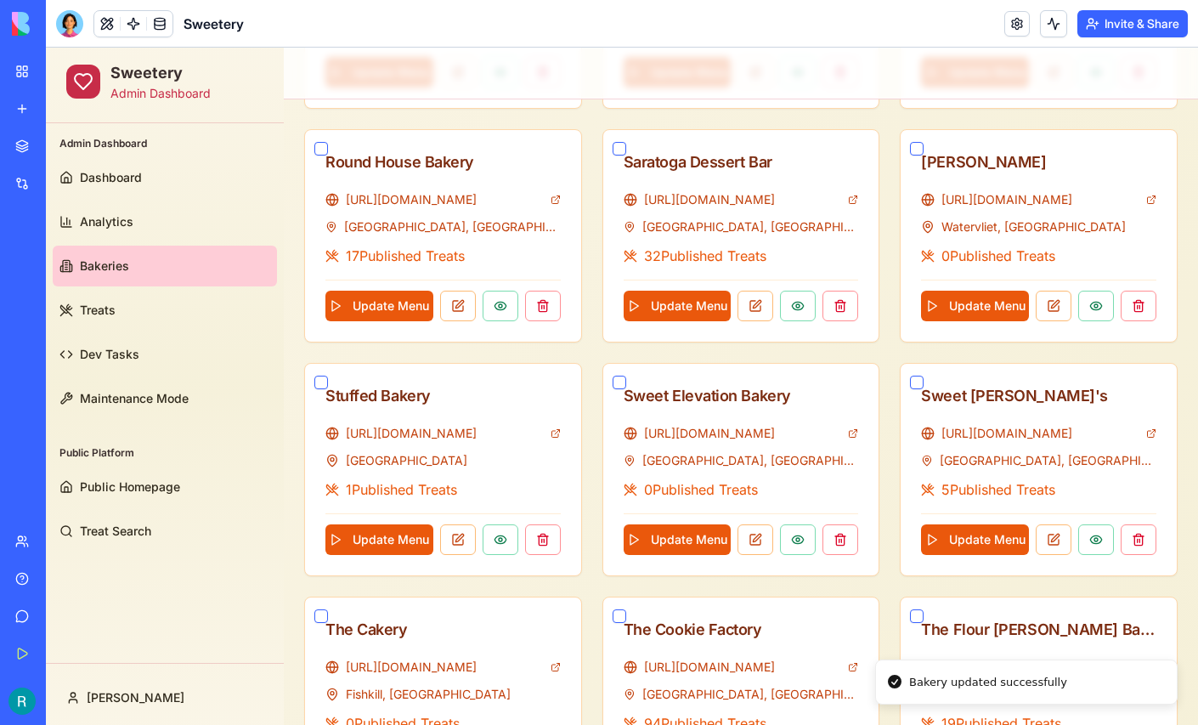
scroll to position [0, 0]
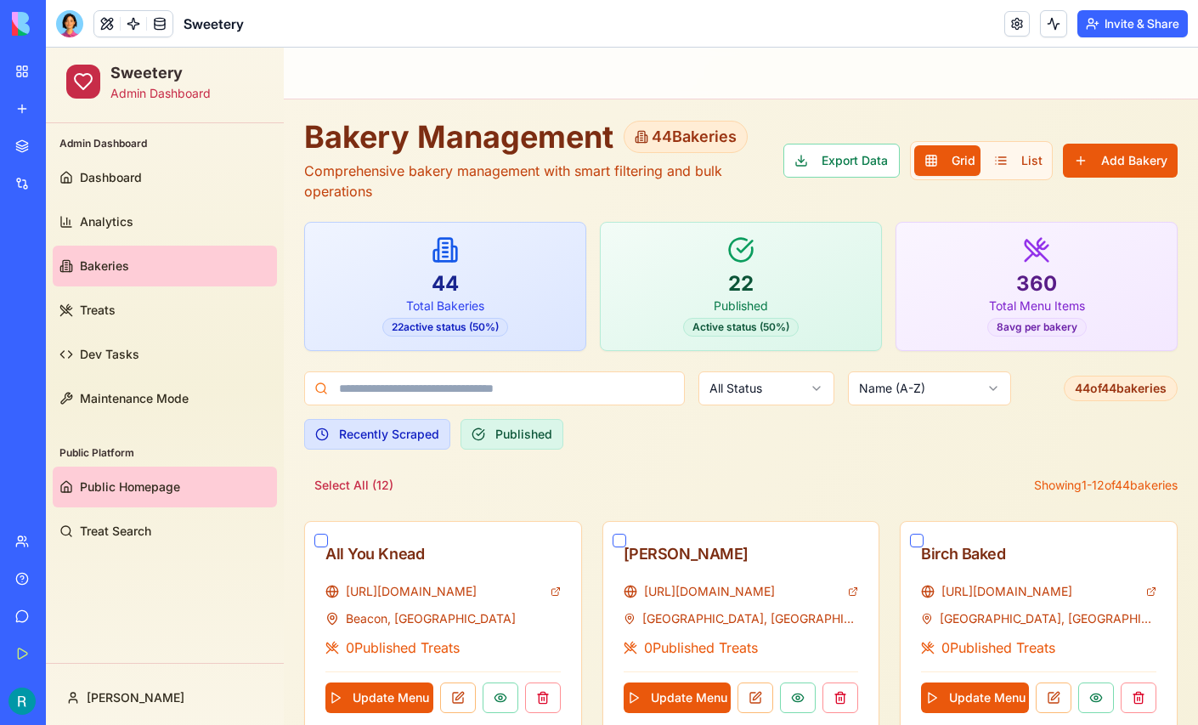
click at [144, 492] on span "Public Homepage" at bounding box center [130, 486] width 100 height 17
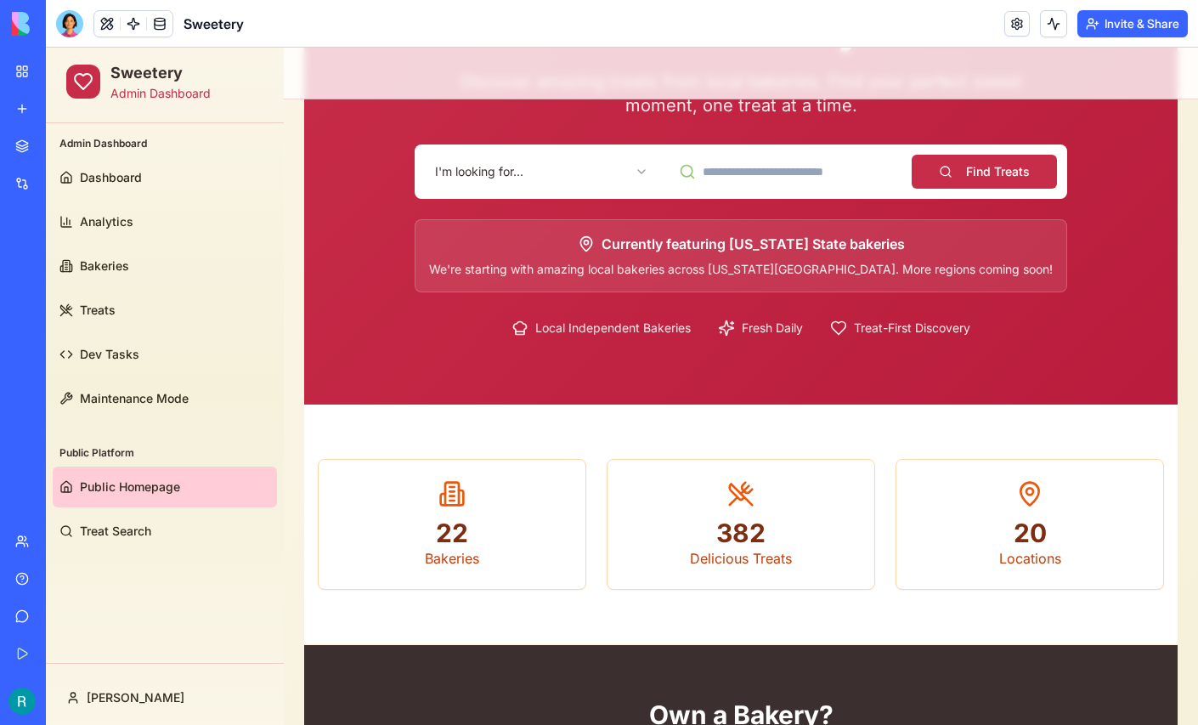
scroll to position [164, 0]
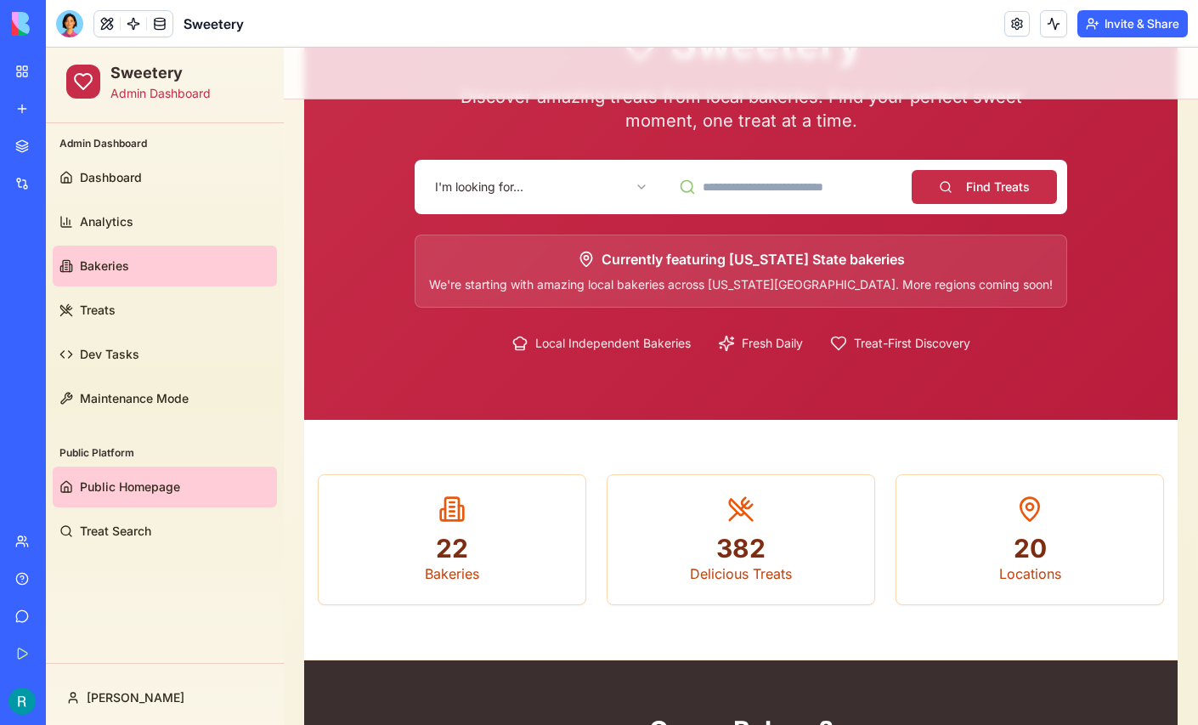
click at [128, 270] on link "Bakeries" at bounding box center [165, 265] width 224 height 41
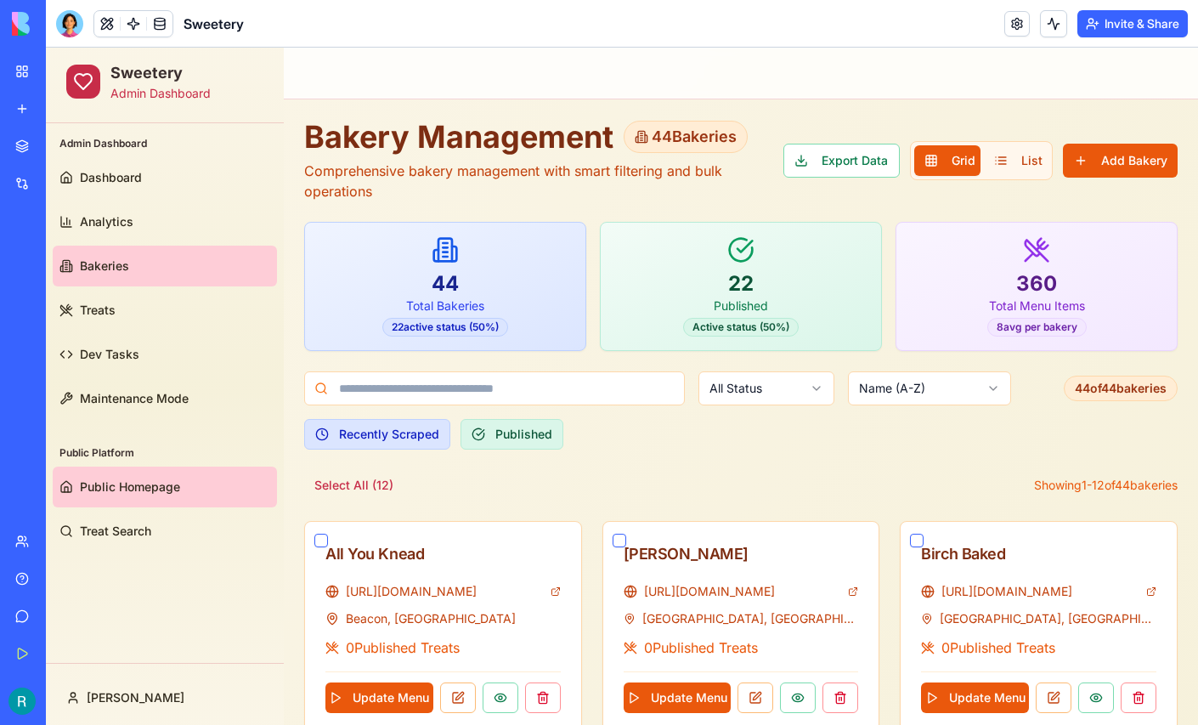
click at [129, 486] on span "Public Homepage" at bounding box center [130, 486] width 100 height 17
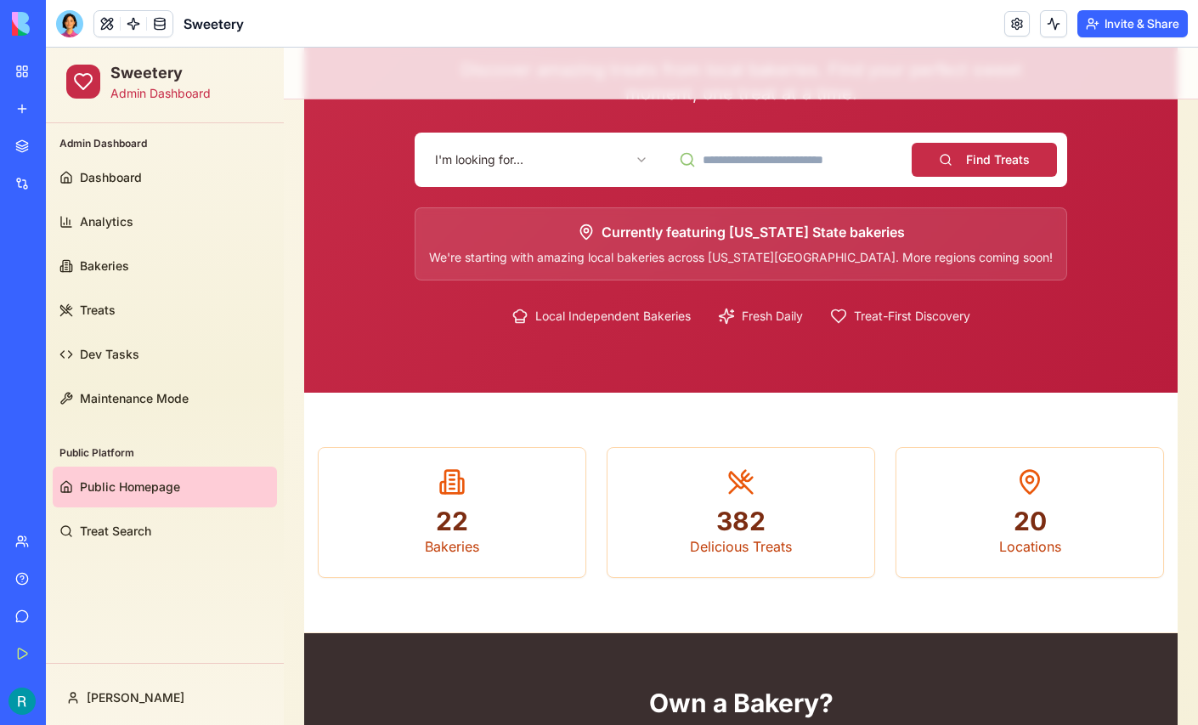
scroll to position [195, 0]
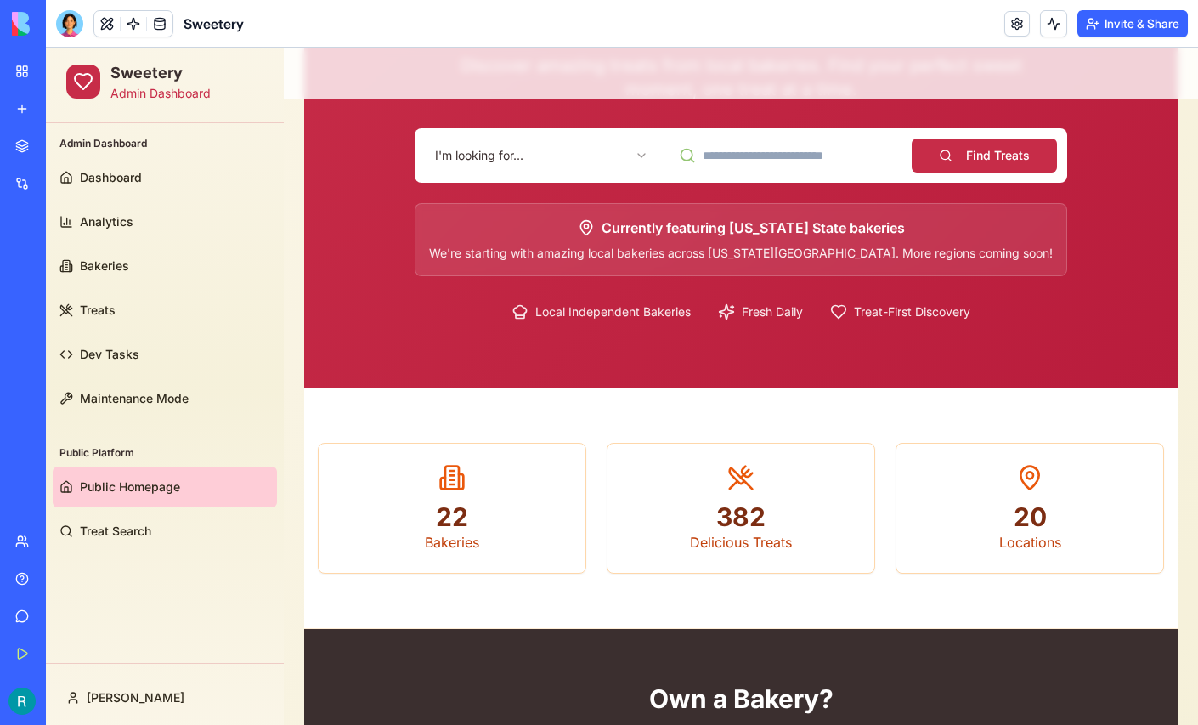
click at [584, 153] on html "Sweetery Admin Dashboard Admin Dashboard Dashboard Analytics Bakeries Treats De…" at bounding box center [622, 466] width 1152 height 1228
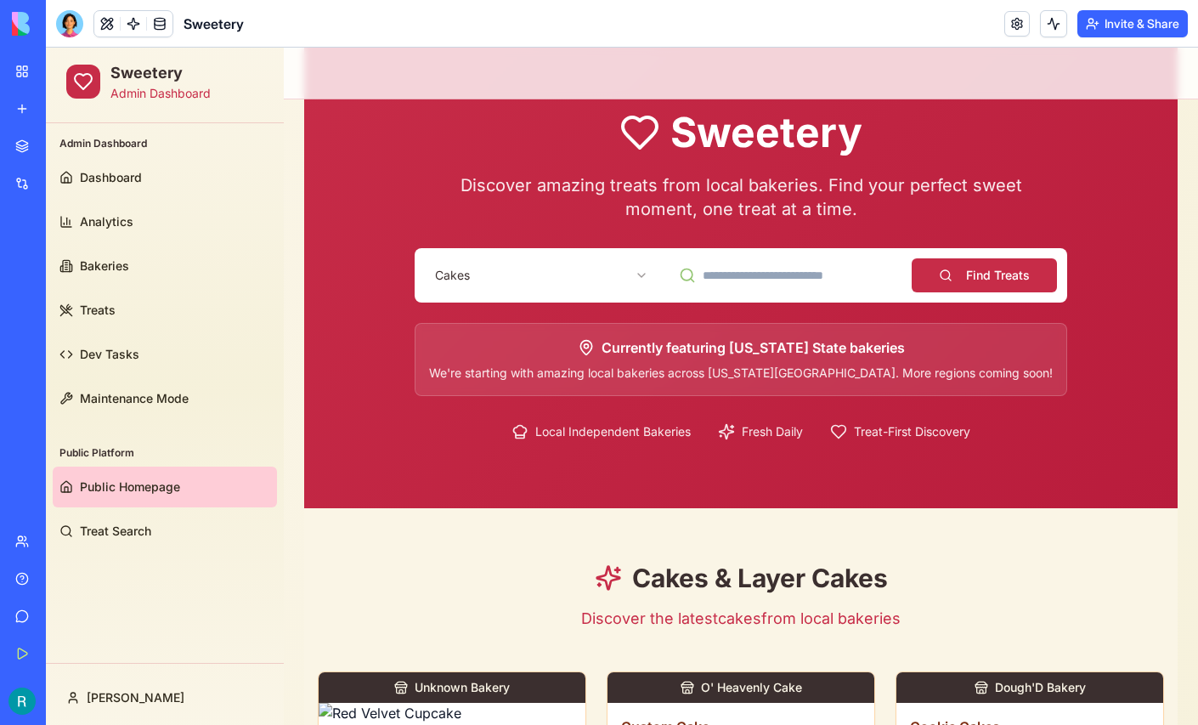
scroll to position [60, 0]
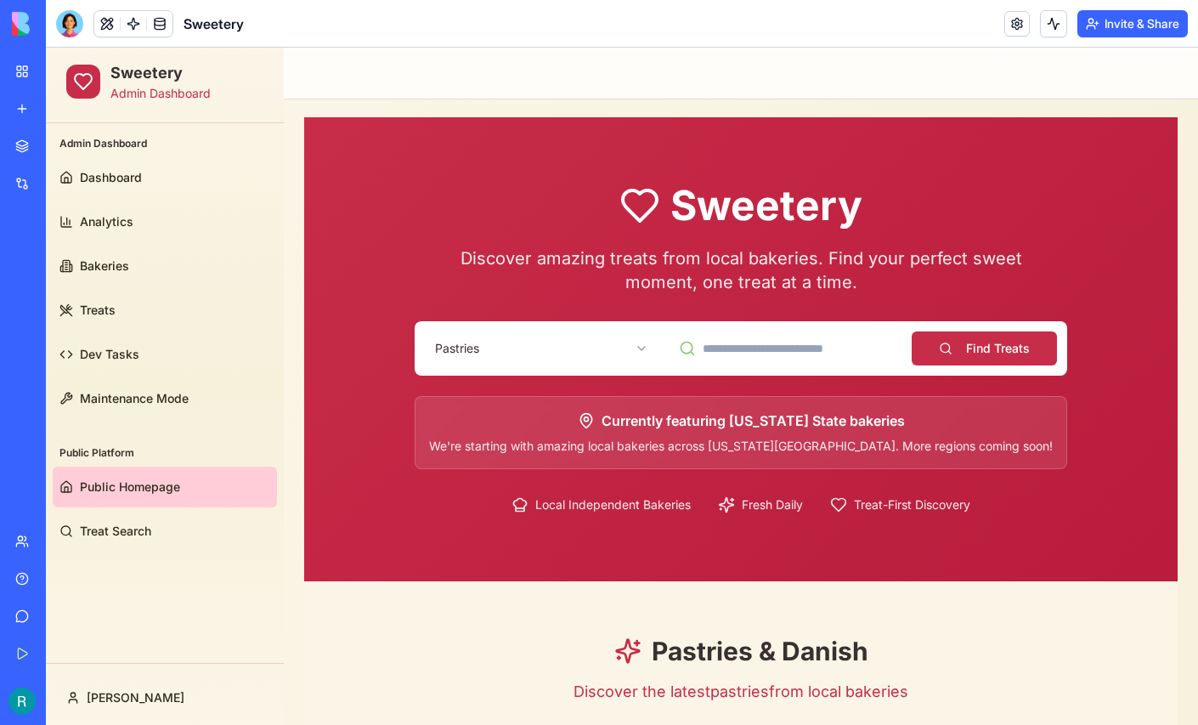
scroll to position [0, 0]
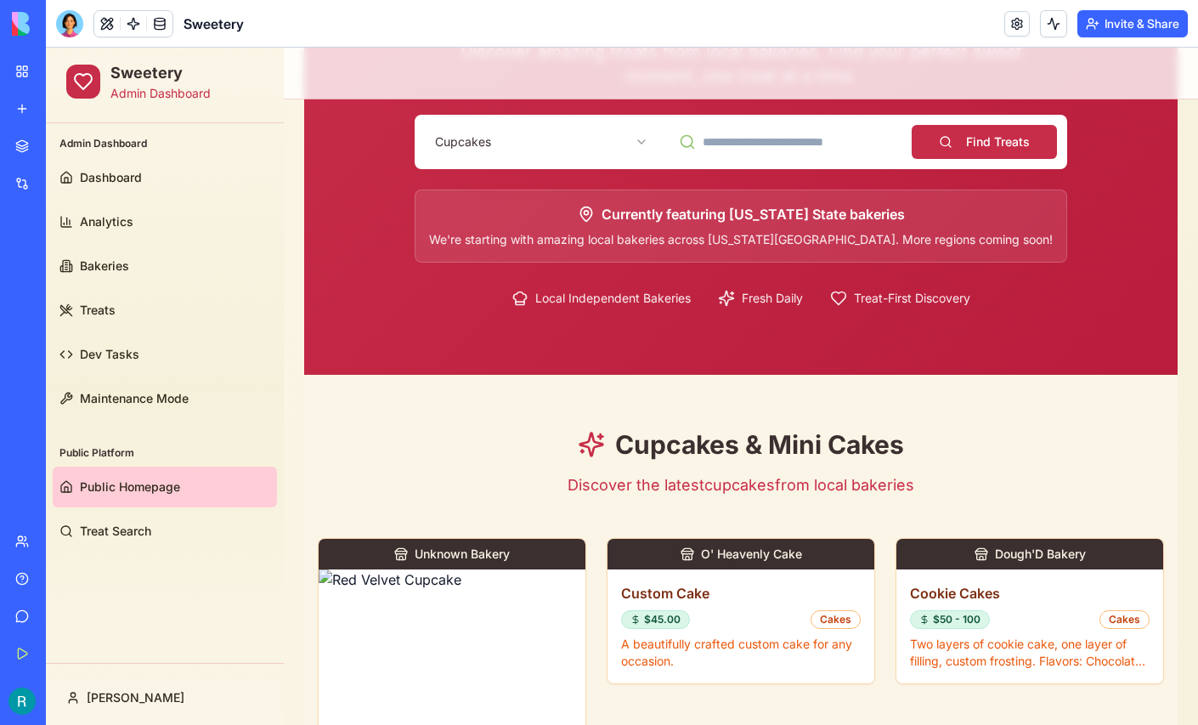
scroll to position [211, 0]
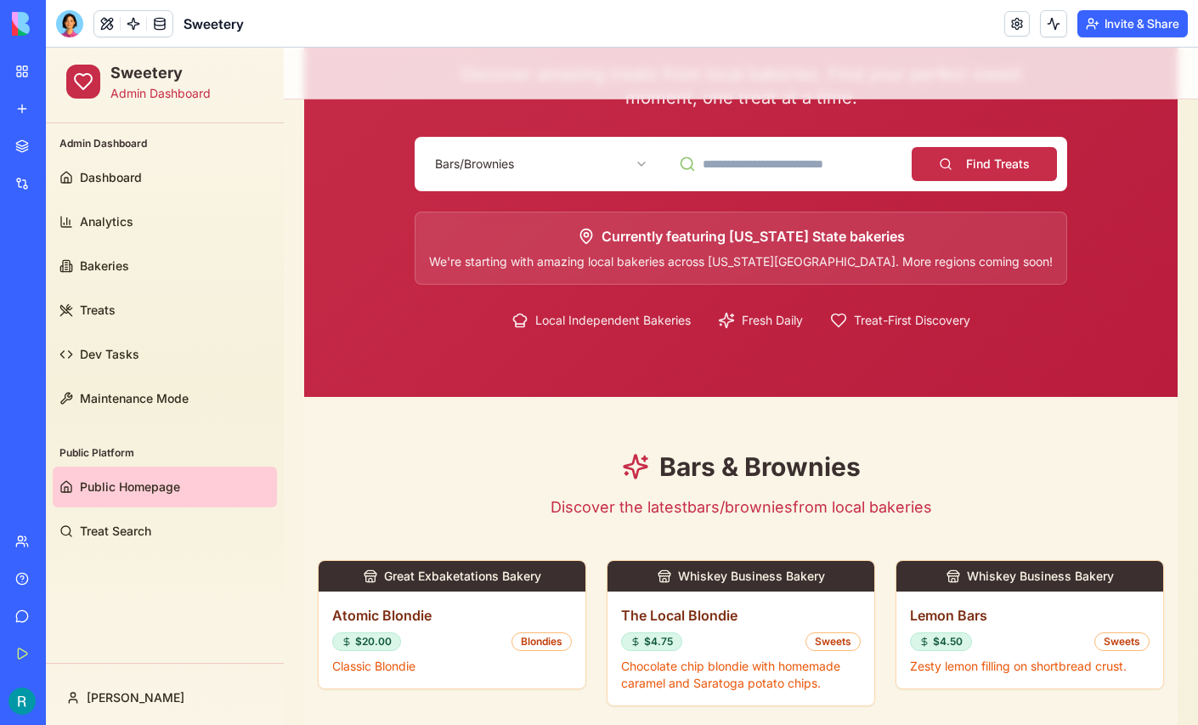
scroll to position [184, 0]
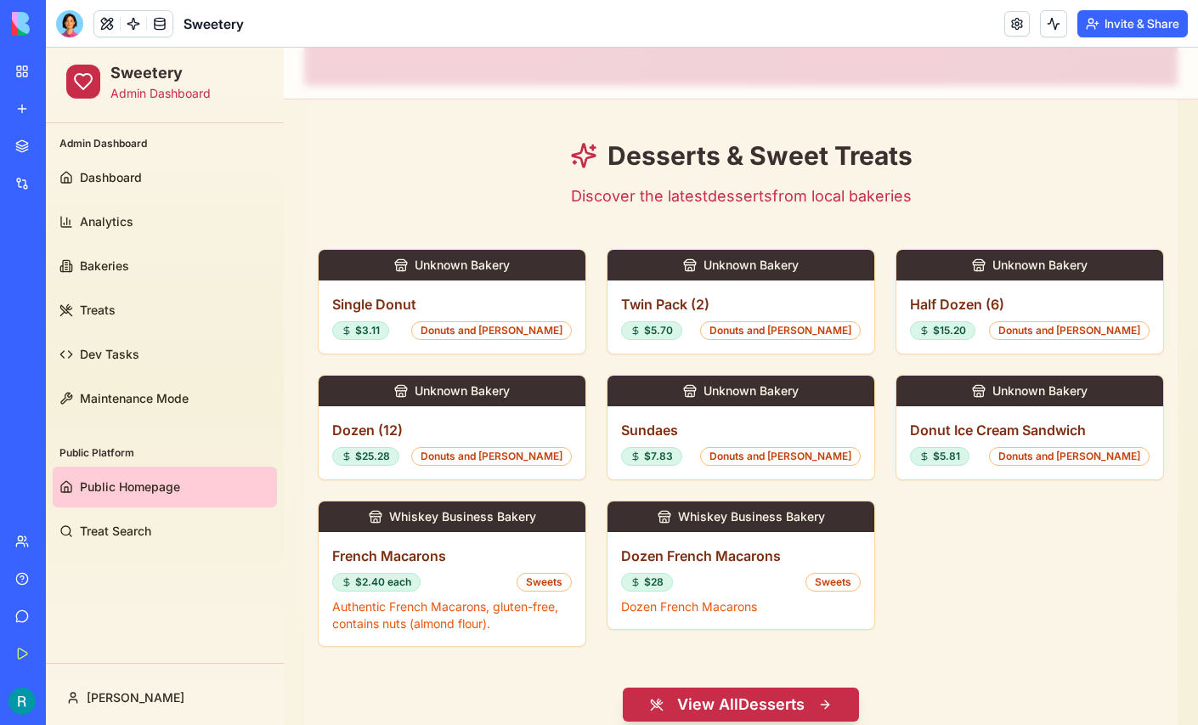
scroll to position [499, 0]
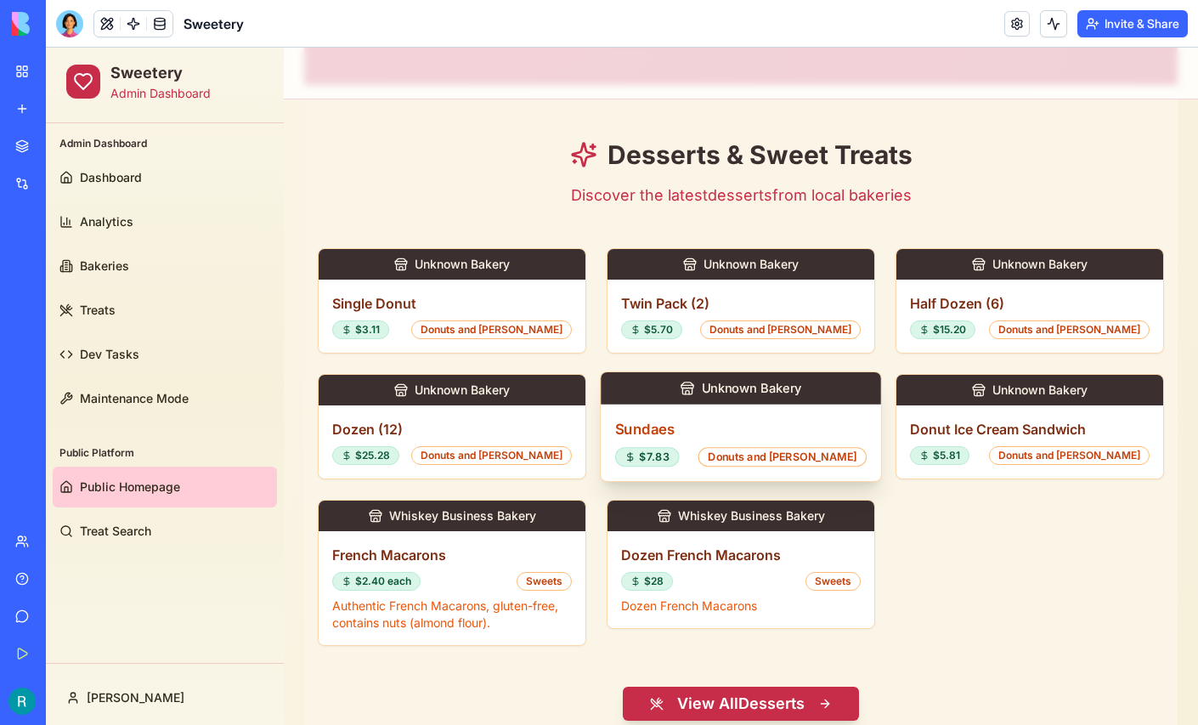
click at [750, 386] on span "Unknown Bakery" at bounding box center [752, 388] width 100 height 18
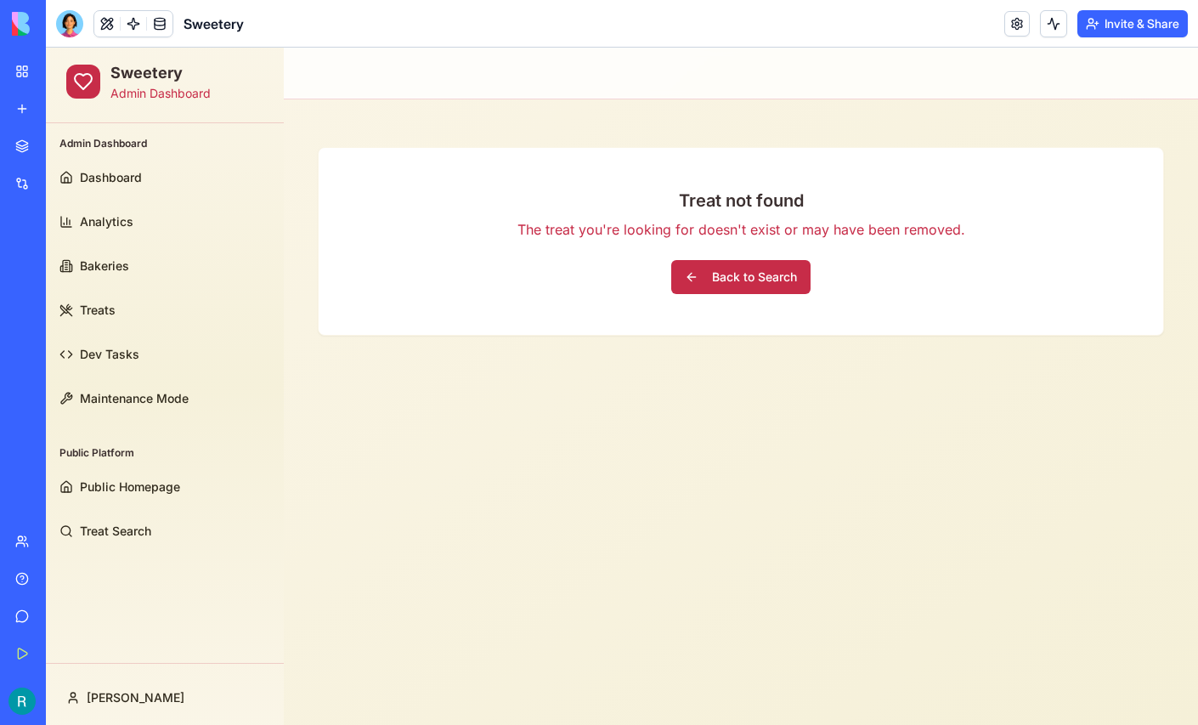
scroll to position [0, 0]
click at [713, 262] on button "Back to Search" at bounding box center [740, 277] width 139 height 34
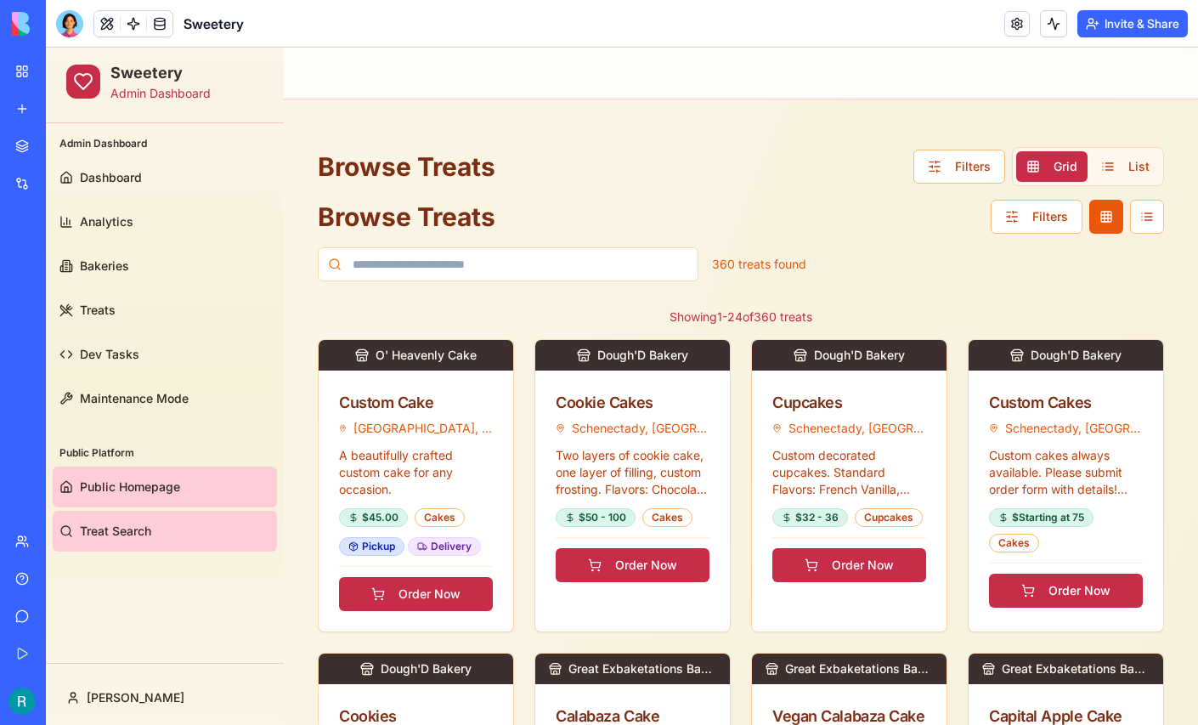
click at [116, 485] on span "Public Homepage" at bounding box center [130, 486] width 100 height 17
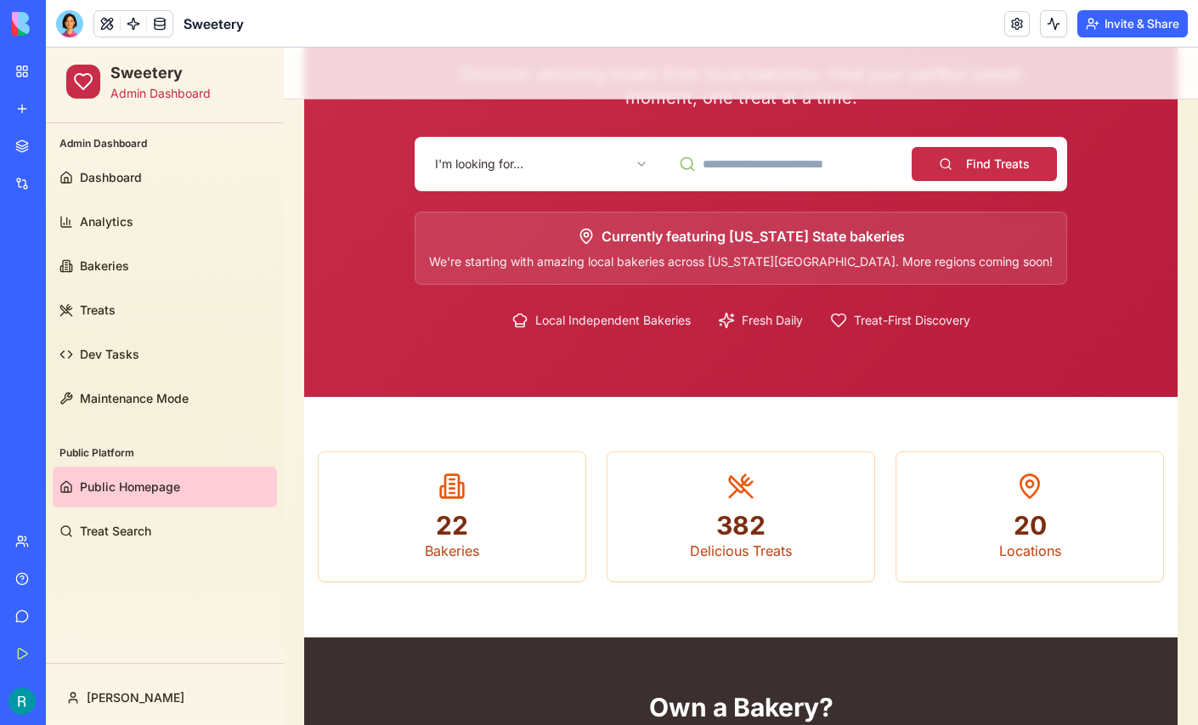
scroll to position [175, 0]
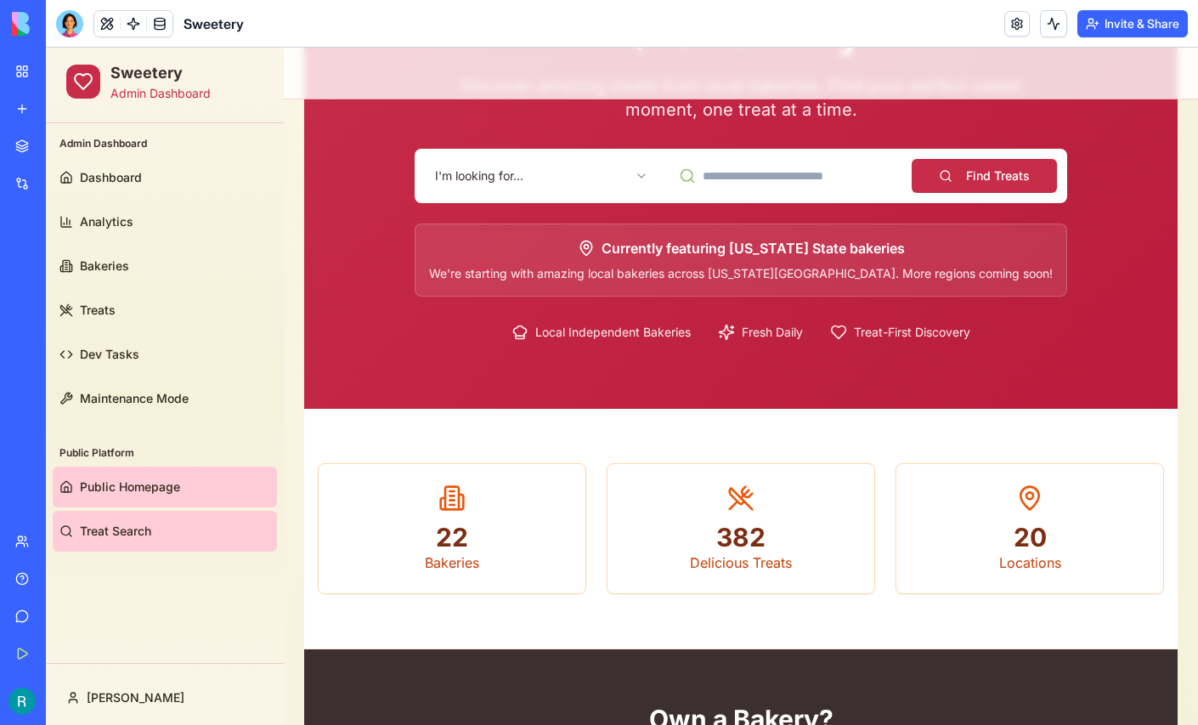
click at [104, 532] on span "Treat Search" at bounding box center [115, 530] width 71 height 17
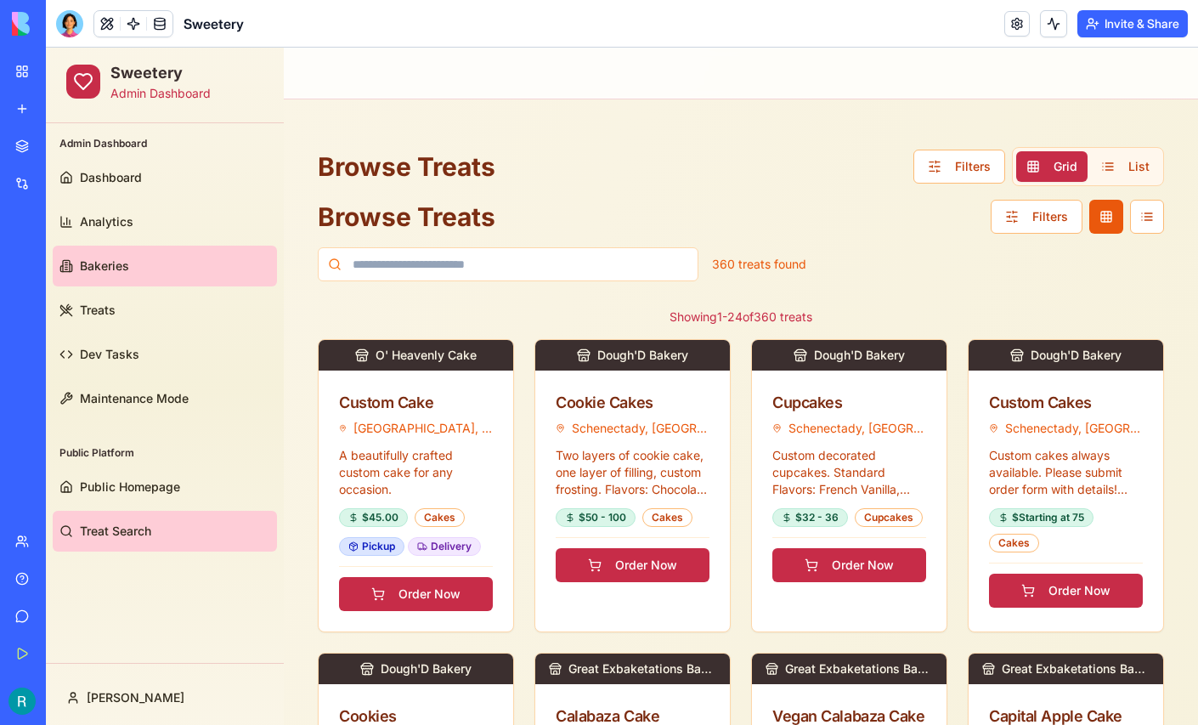
click at [144, 254] on link "Bakeries" at bounding box center [165, 265] width 224 height 41
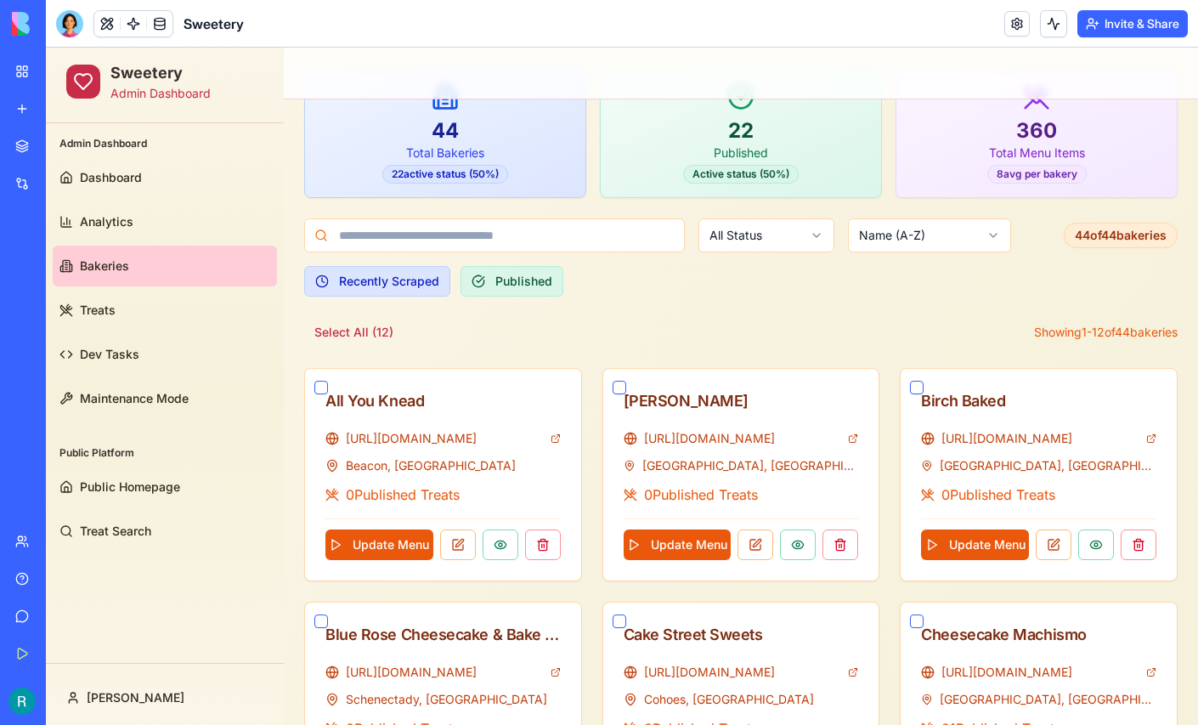
scroll to position [154, 0]
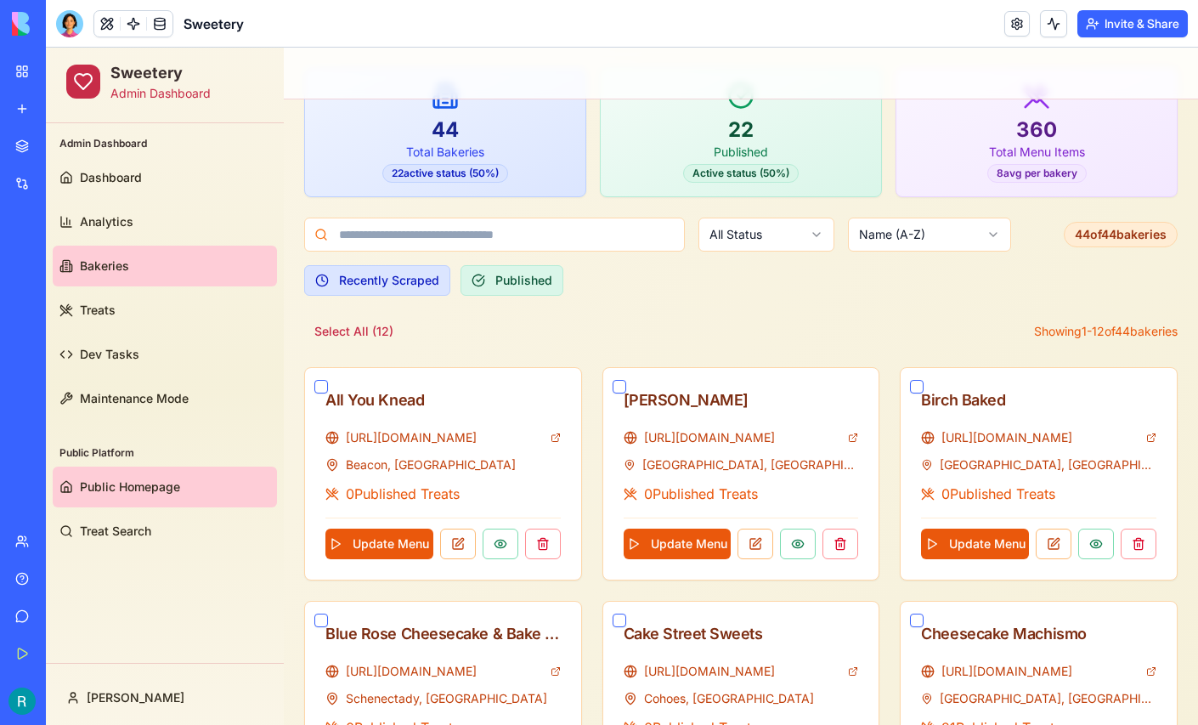
click at [141, 478] on span "Public Homepage" at bounding box center [130, 486] width 100 height 17
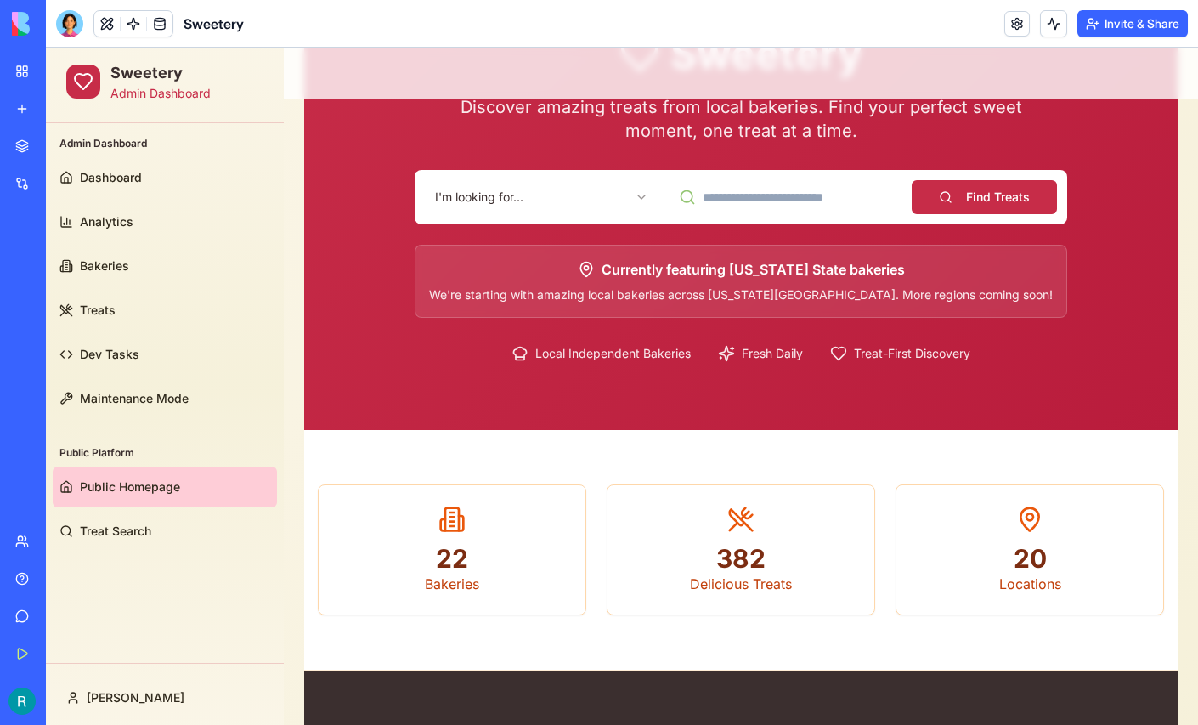
click at [742, 183] on input at bounding box center [785, 197] width 234 height 34
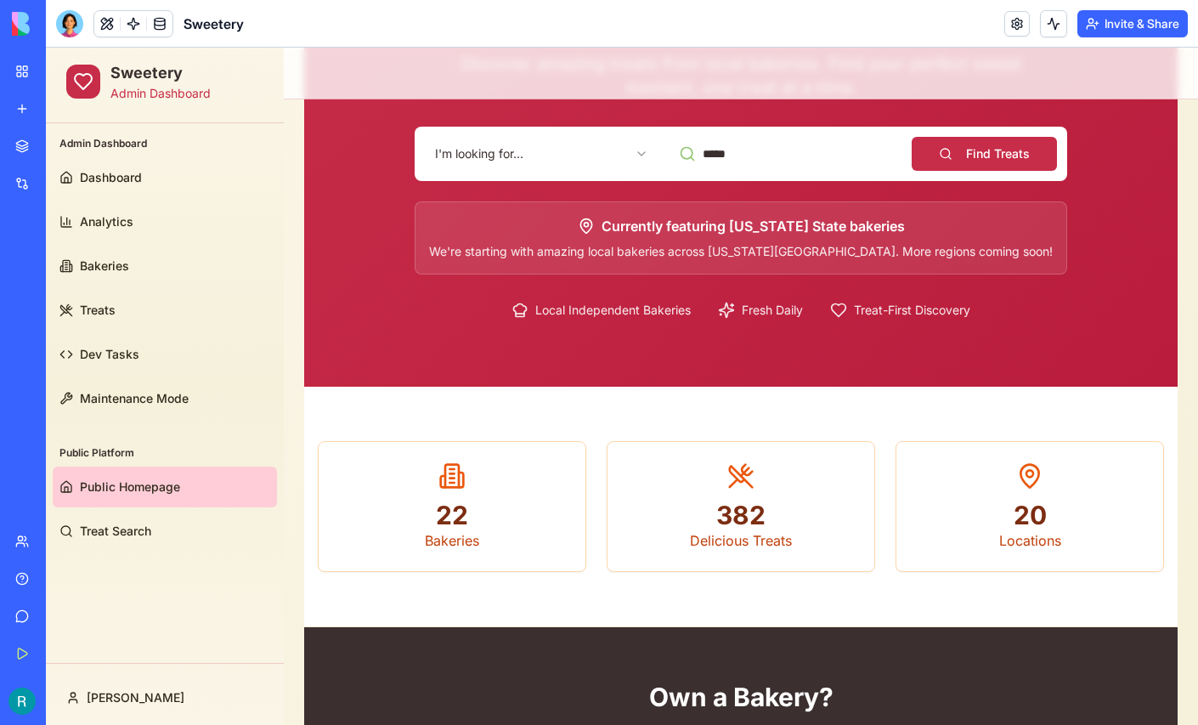
scroll to position [194, 0]
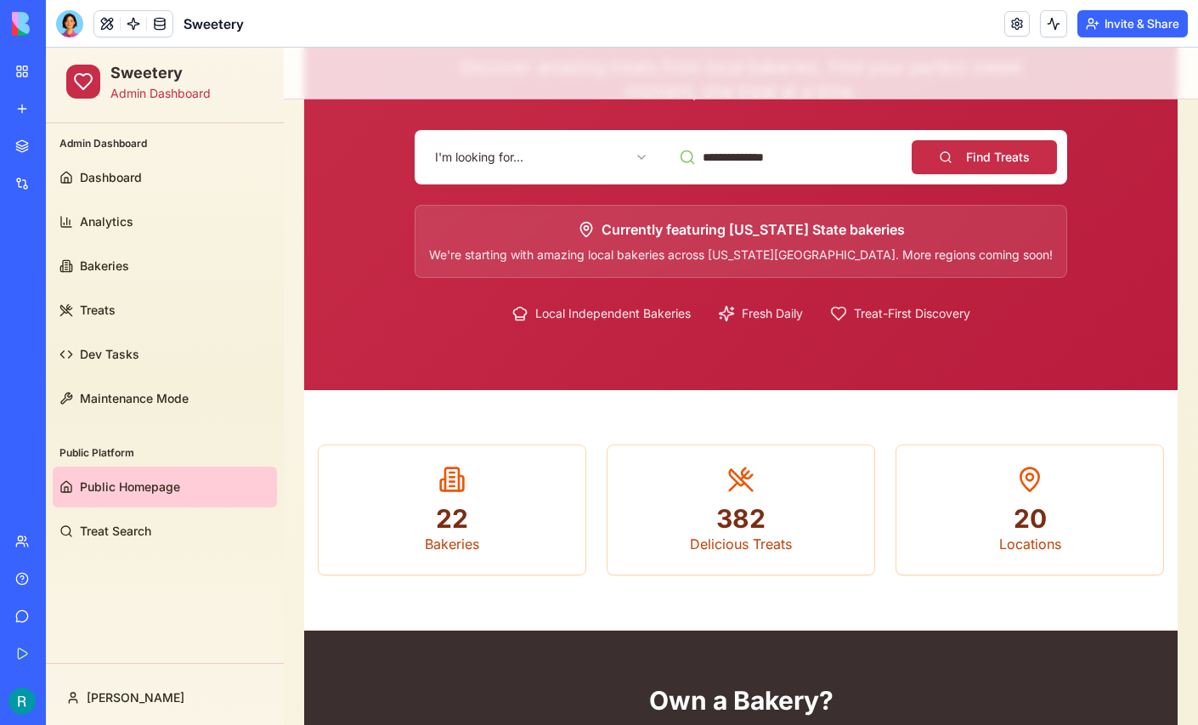
type input "**********"
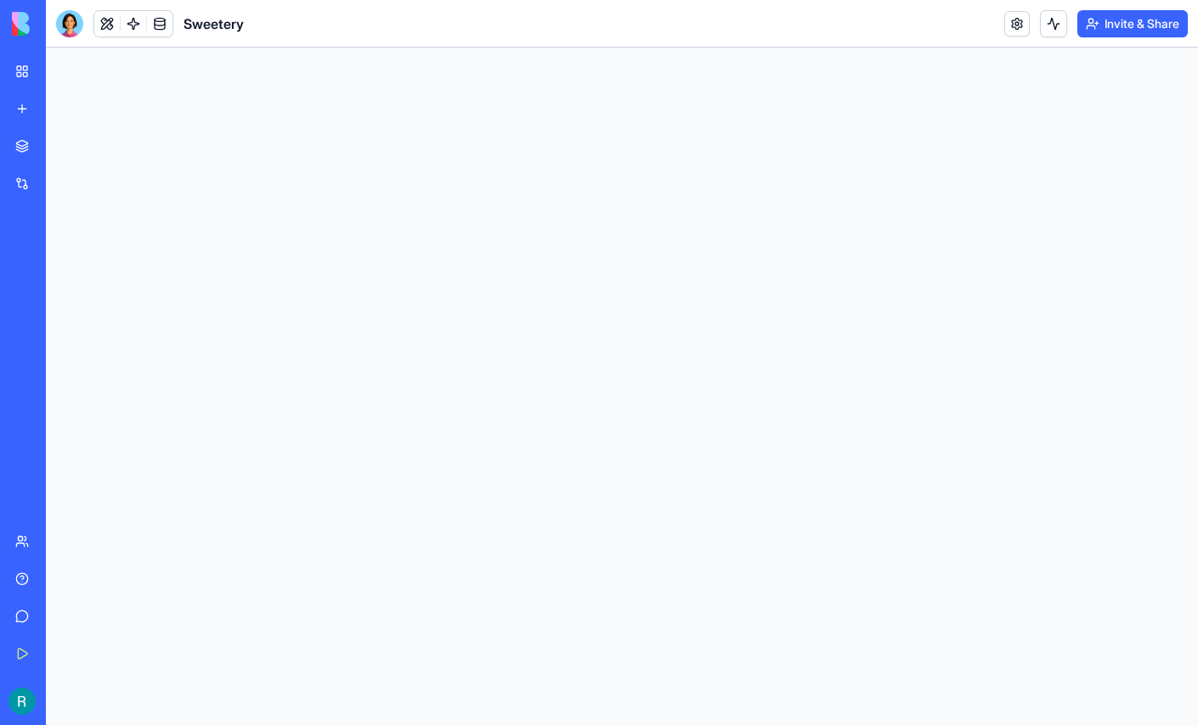
scroll to position [0, 0]
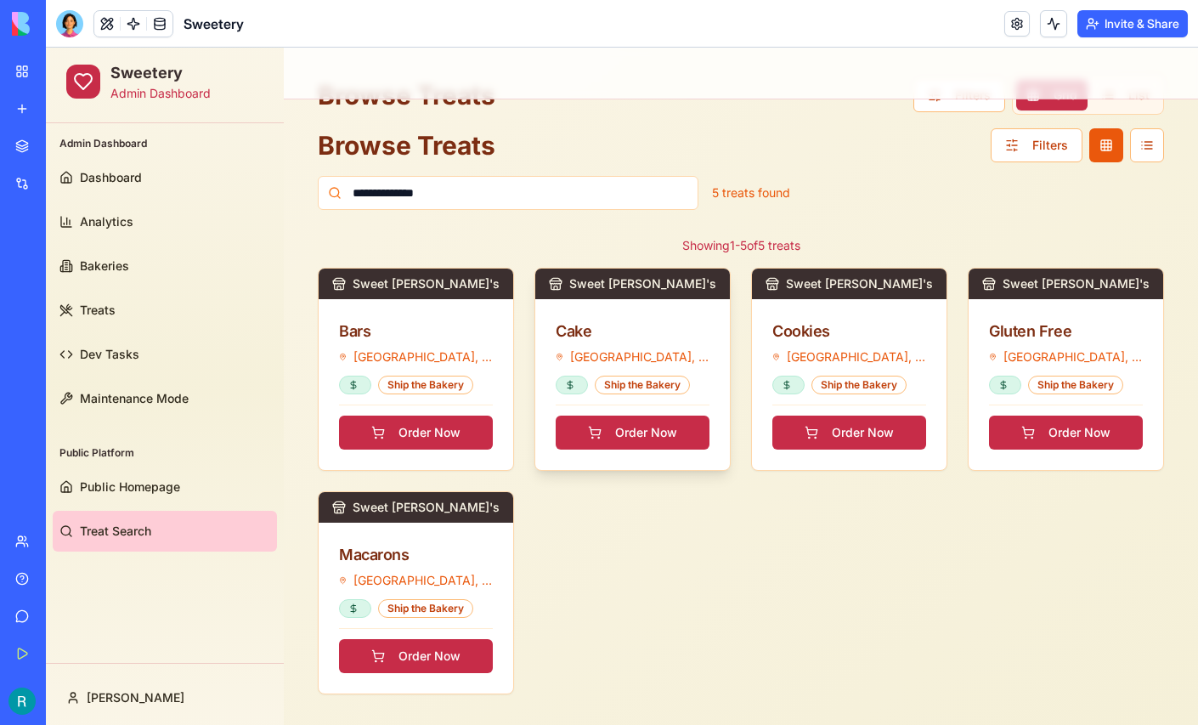
scroll to position [73, 0]
